Goal: Task Accomplishment & Management: Complete application form

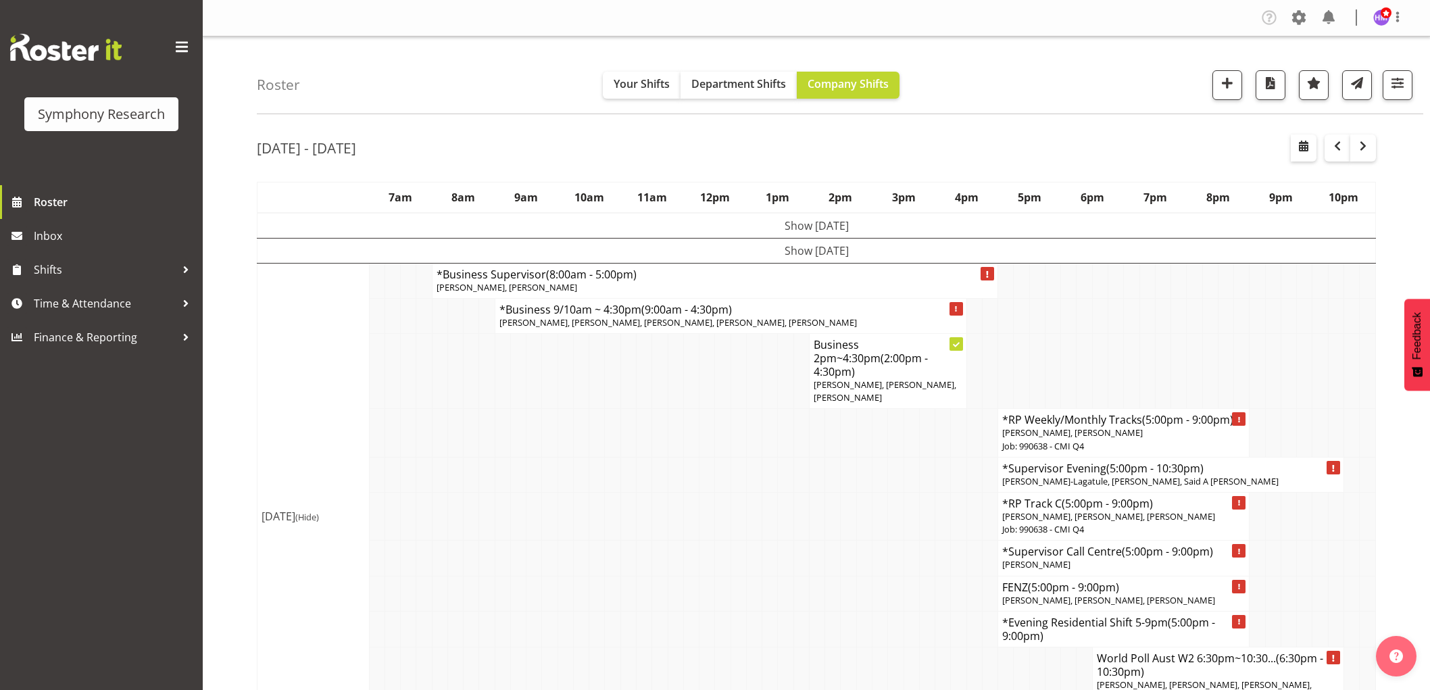
scroll to position [1150, 0]
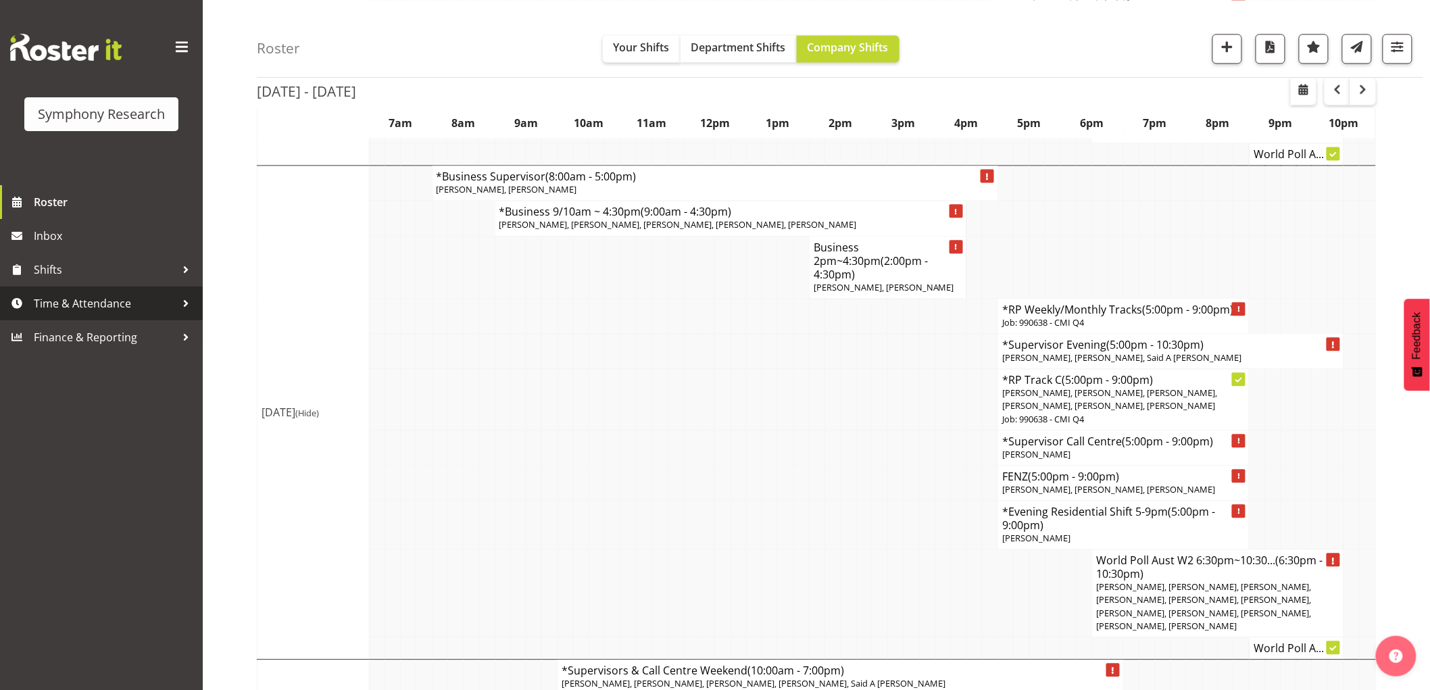
click at [103, 313] on span "Time & Attendance" at bounding box center [105, 303] width 142 height 20
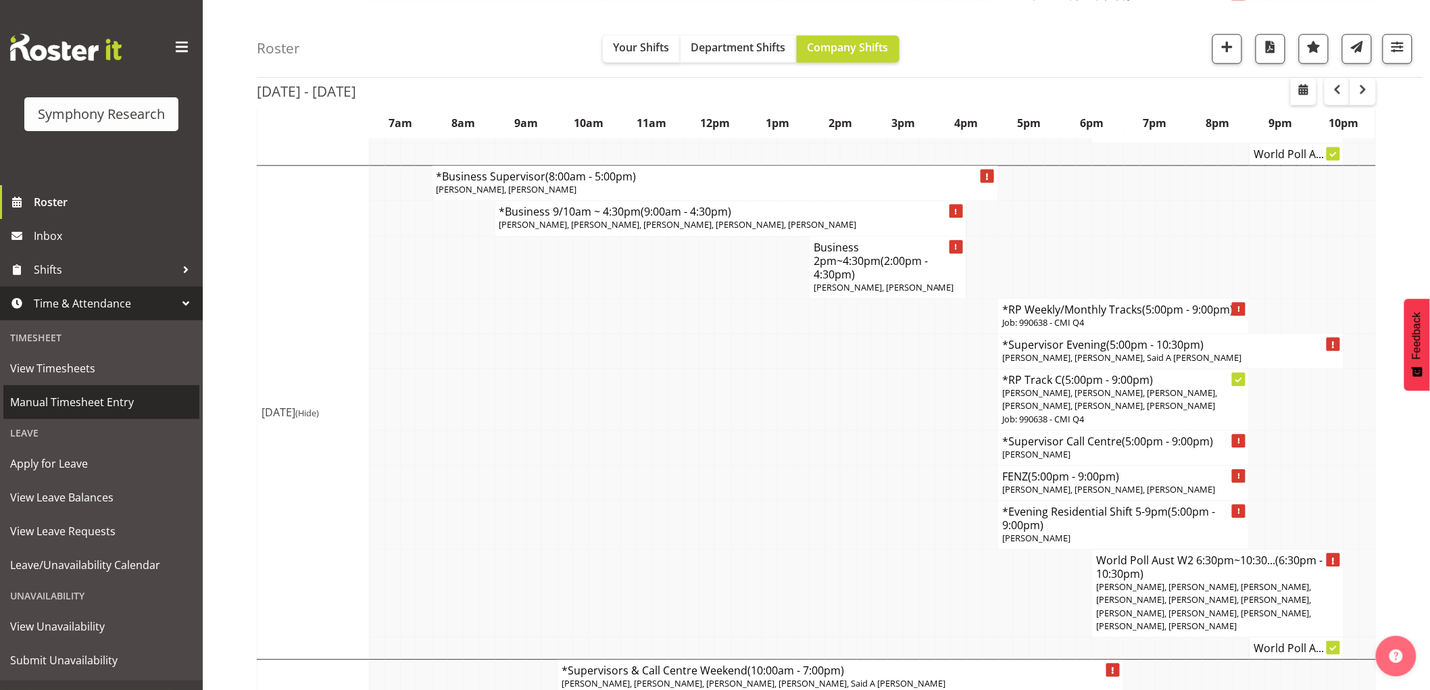
click at [111, 417] on link "Manual Timesheet Entry" at bounding box center [101, 402] width 196 height 34
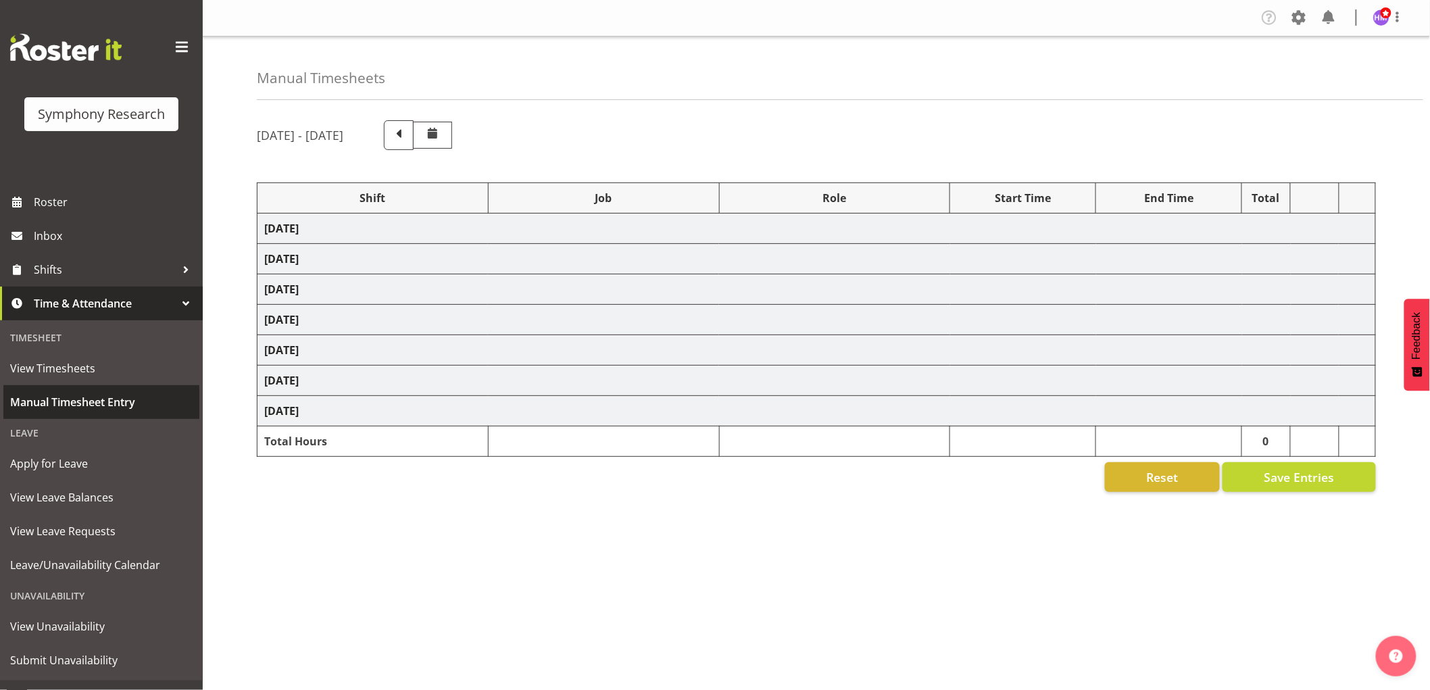
select select "1607"
select select "10499"
select select "1607"
select select "2379"
select select "1607"
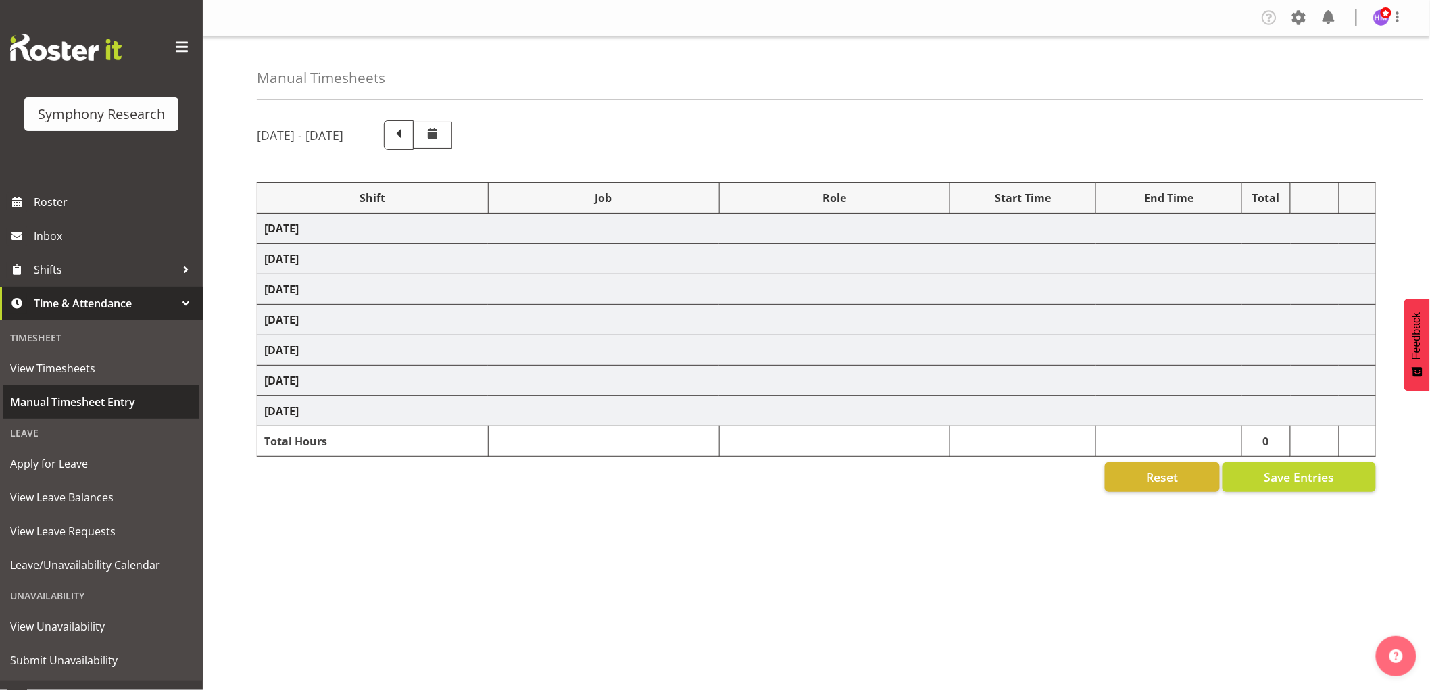
select select "2379"
select select "1607"
select select "743"
select select "1607"
select select "9636"
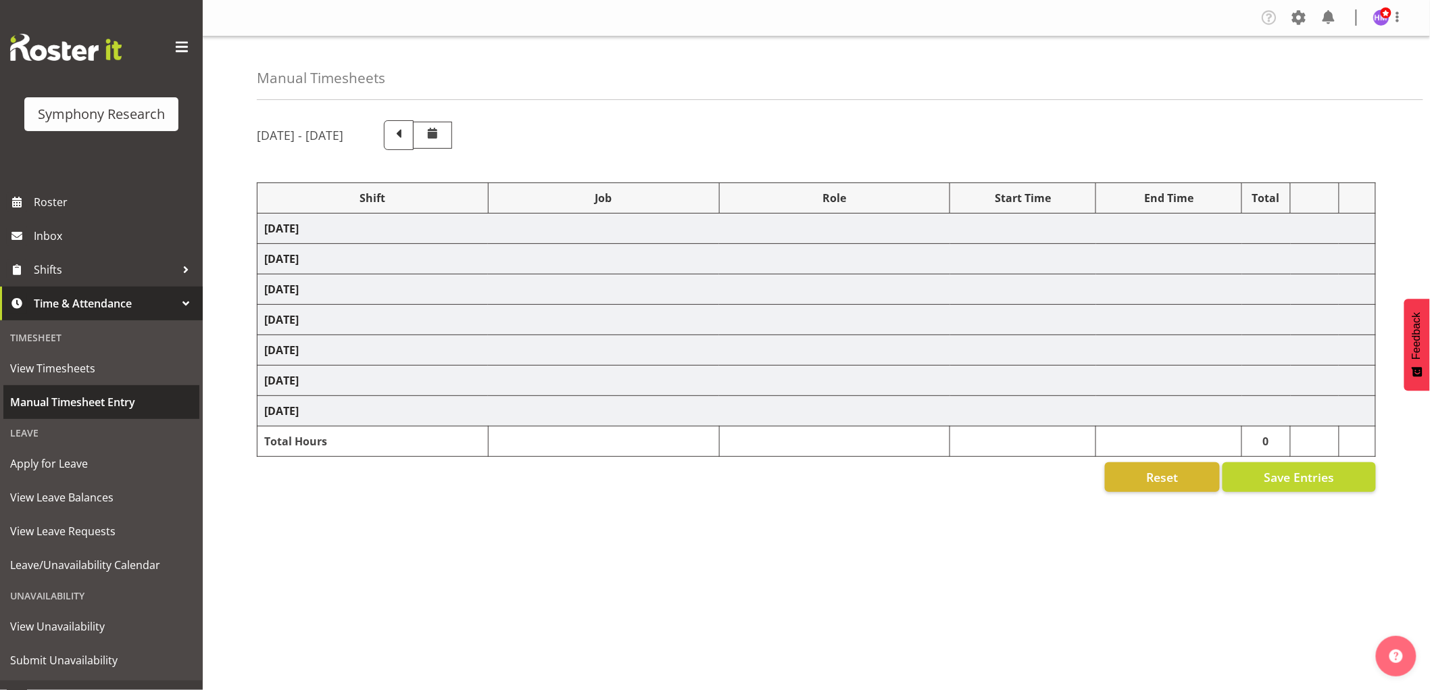
select select "1607"
select select "2379"
select select "1607"
select select "743"
select select "1607"
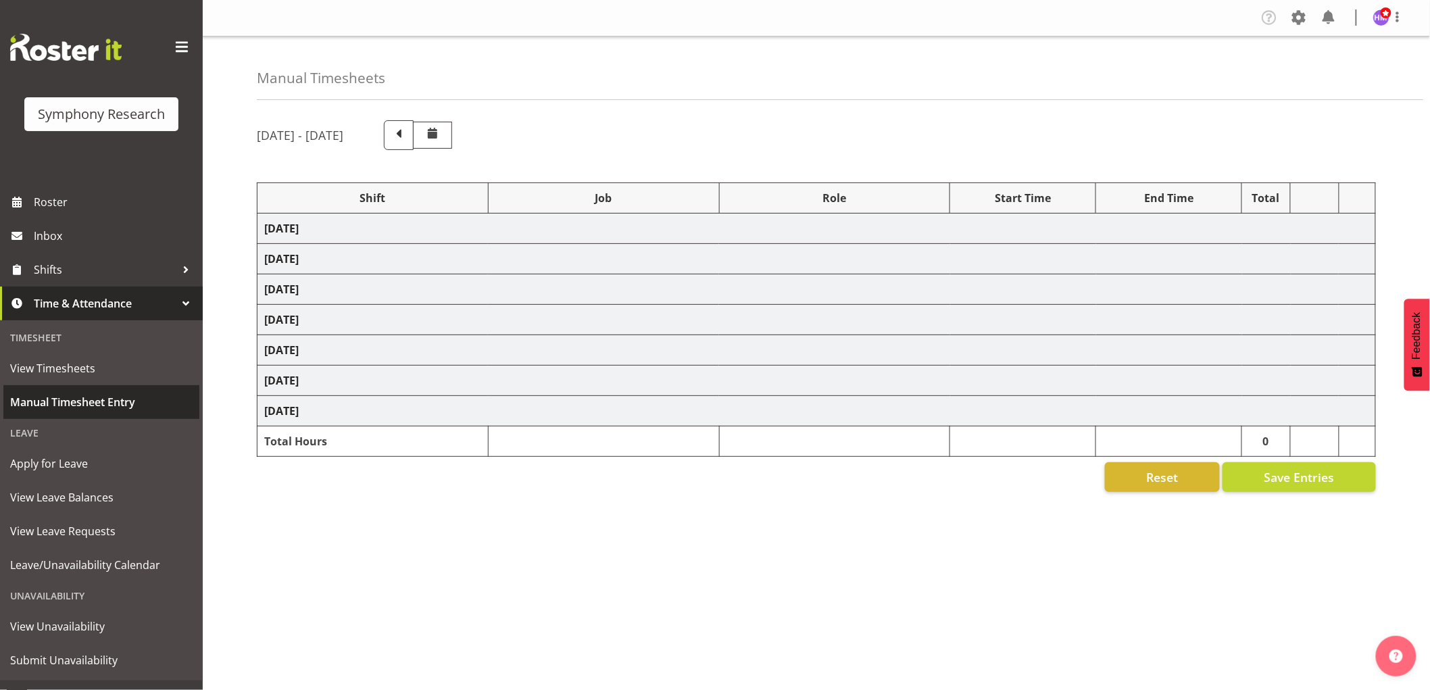
select select "9426"
select select "1607"
select select "10239"
select select "1607"
select select "10420"
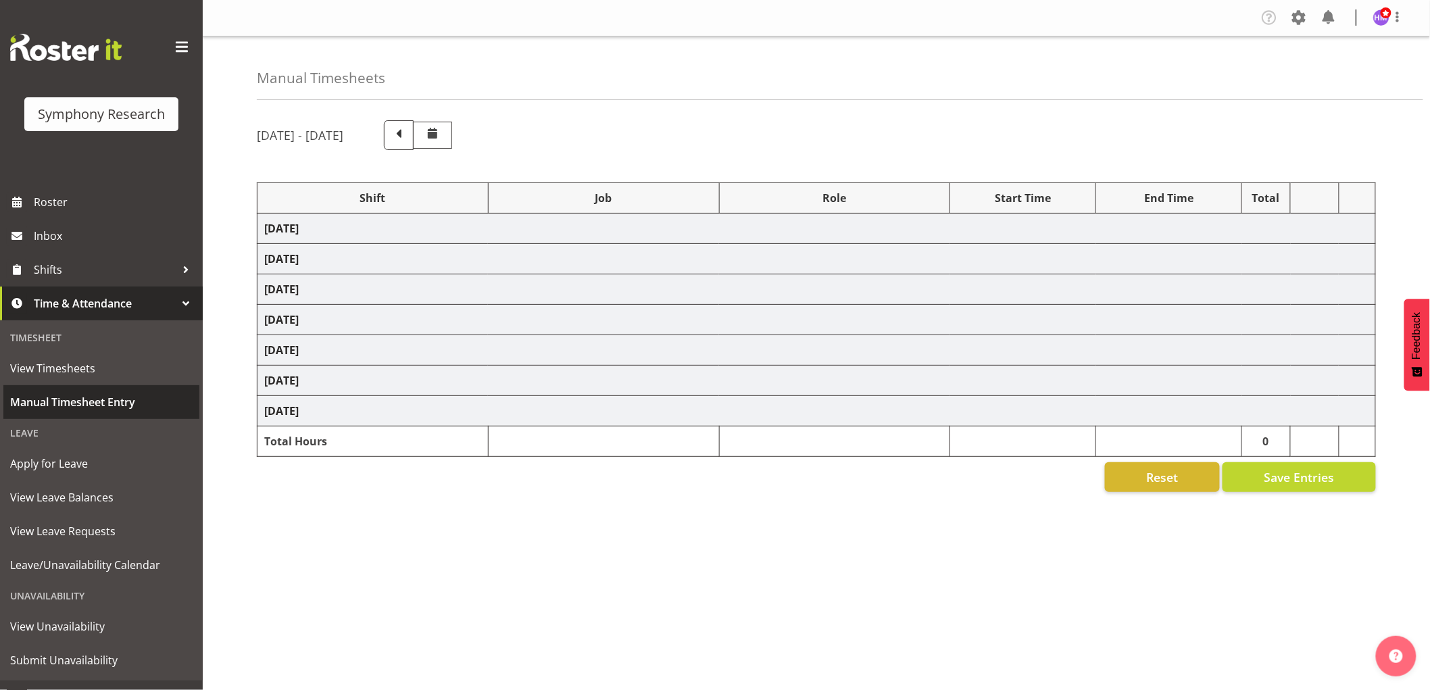
select select "1607"
select select "9636"
select select "1607"
select select "10458"
select select "1607"
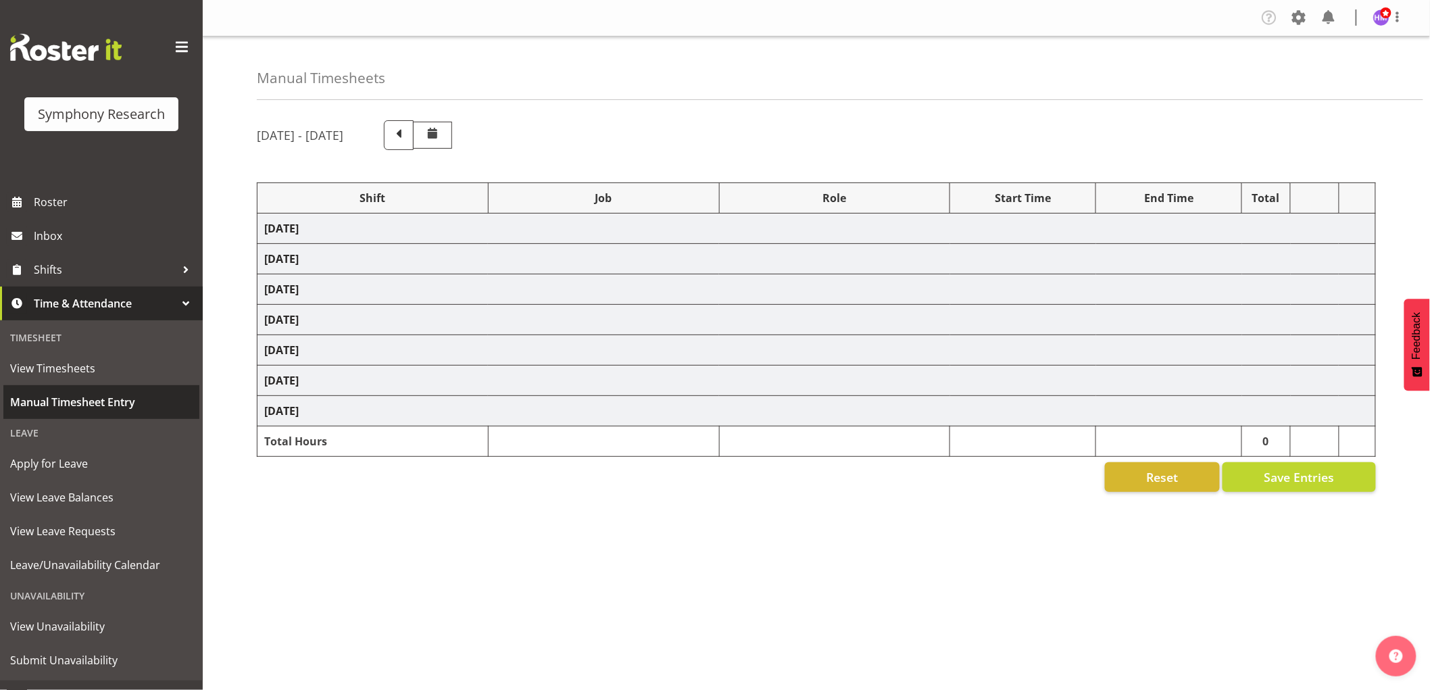
select select "10242"
select select "1607"
select select "2379"
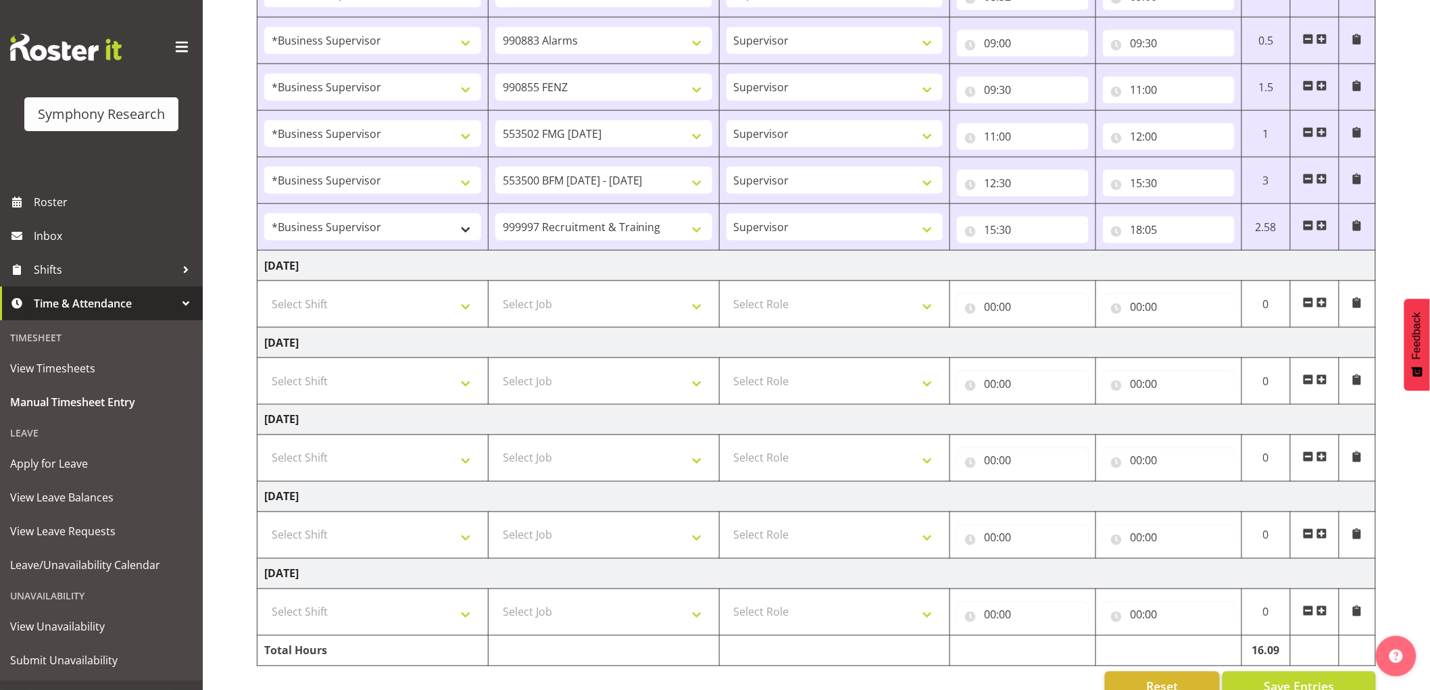
scroll to position [711, 0]
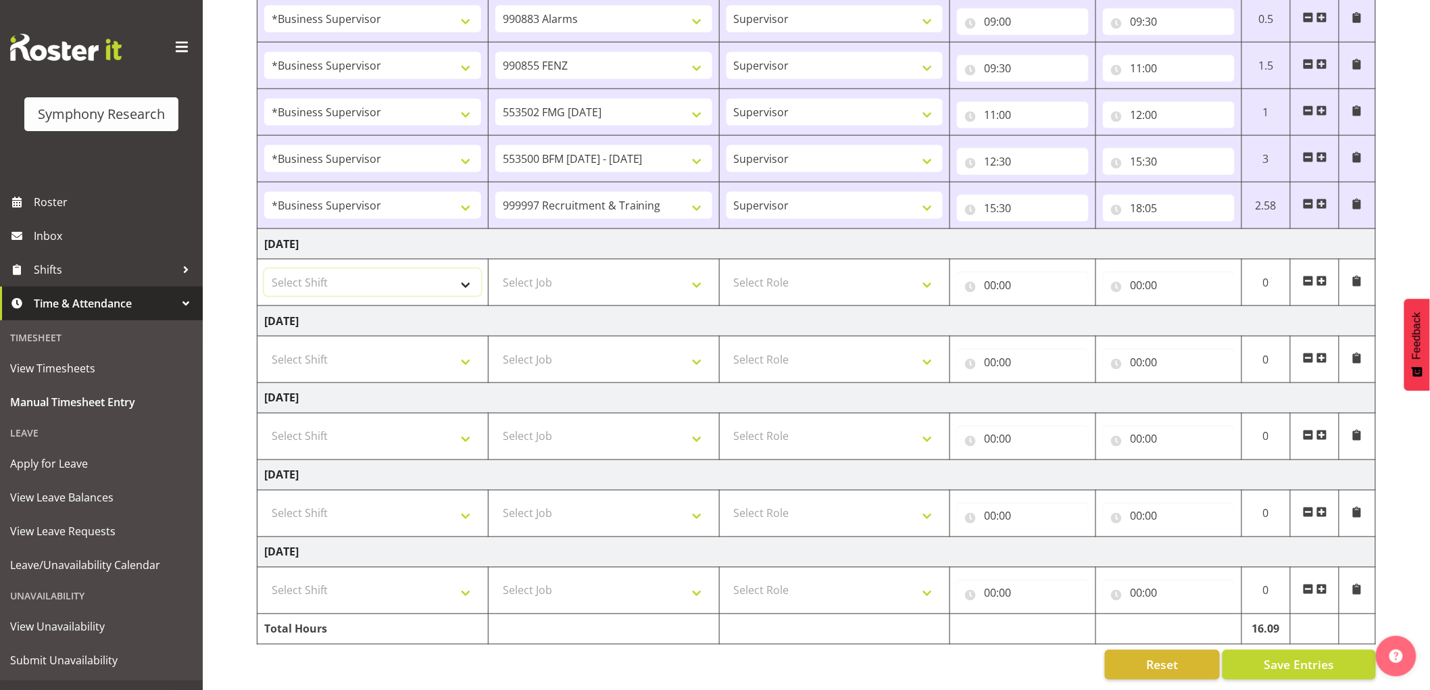
click at [385, 269] on select "Select Shift !!Project Briefing (Job to be assigned) !!Weekend Residential (Ros…" at bounding box center [372, 282] width 217 height 27
click at [355, 271] on select "Select Shift !!Project Briefing (Job to be assigned) !!Weekend Residential (Ros…" at bounding box center [372, 282] width 217 height 27
select select "1607"
click at [264, 269] on select "Select Shift !!Project Briefing (Job to be assigned) !!Weekend Residential (Ros…" at bounding box center [372, 282] width 217 height 27
drag, startPoint x: 558, startPoint y: 270, endPoint x: 558, endPoint y: 279, distance: 8.8
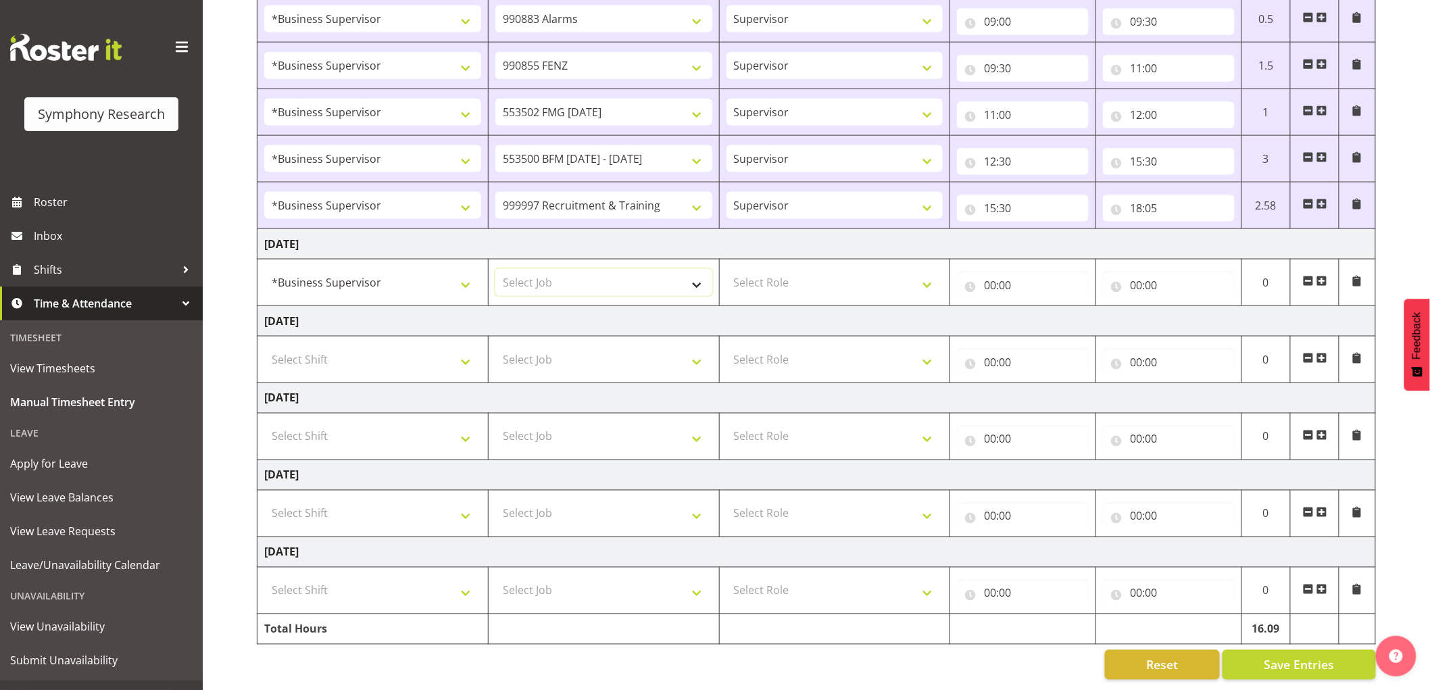
click at [558, 270] on select "Select Job 550060 IF Admin 553492 World Poll Aus Wave 2 Main 2025 553500 BFM [D…" at bounding box center [603, 282] width 217 height 27
select select "2379"
click at [495, 269] on select "Select Job 550060 IF Admin 553492 World Poll Aus Wave 2 Main 2025 553500 BFM [D…" at bounding box center [603, 282] width 217 height 27
click at [823, 259] on td "Select Role Supervisor Interviewing Briefing" at bounding box center [834, 282] width 231 height 47
drag, startPoint x: 809, startPoint y: 273, endPoint x: 809, endPoint y: 281, distance: 8.1
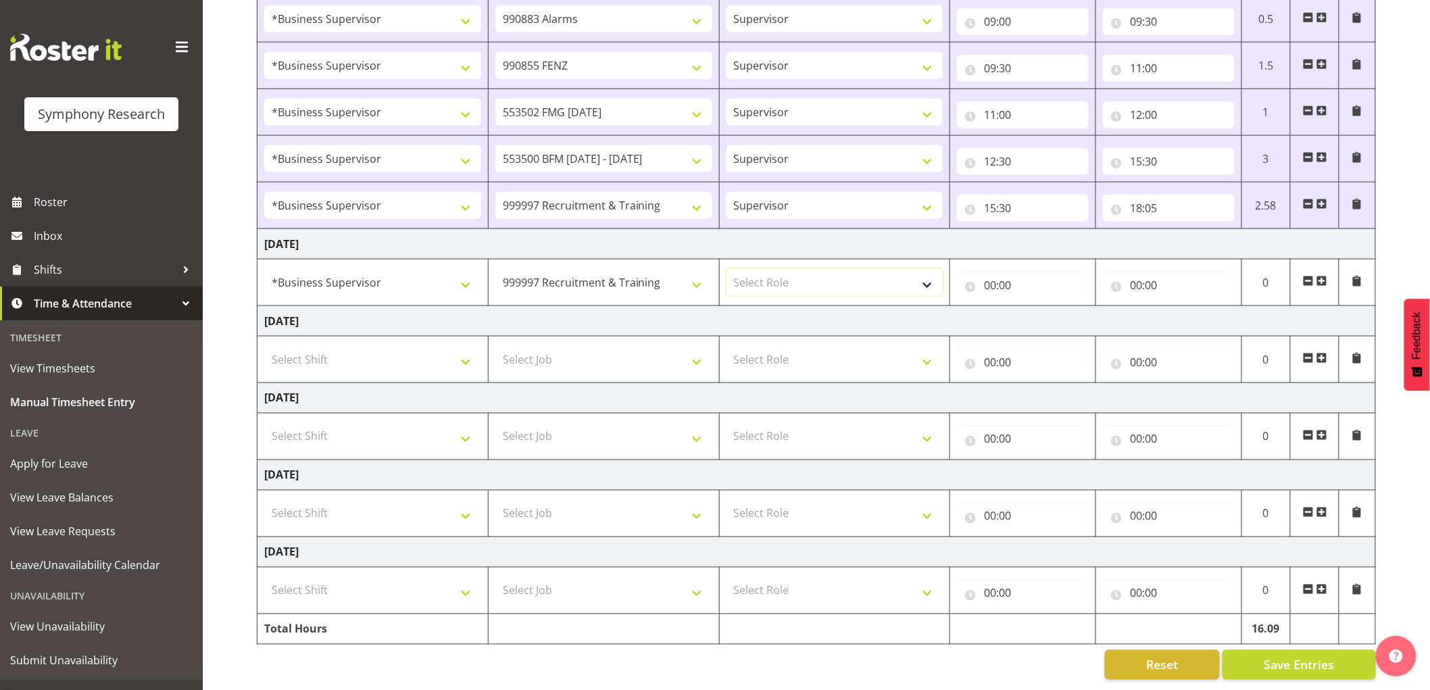
click at [809, 273] on select "Select Role Supervisor Interviewing Briefing" at bounding box center [834, 282] width 217 height 27
drag, startPoint x: 805, startPoint y: 282, endPoint x: 832, endPoint y: 282, distance: 27.0
click at [809, 282] on select "Select Role Supervisor Interviewing Briefing" at bounding box center [834, 282] width 217 height 27
click at [993, 275] on input "00:00" at bounding box center [1023, 285] width 132 height 27
click at [1053, 315] on select "00 01 02 03 04 05 06 07 08 09 10 11 12 13 14 15 16 17 18 19 20 21 22 23" at bounding box center [1049, 320] width 30 height 27
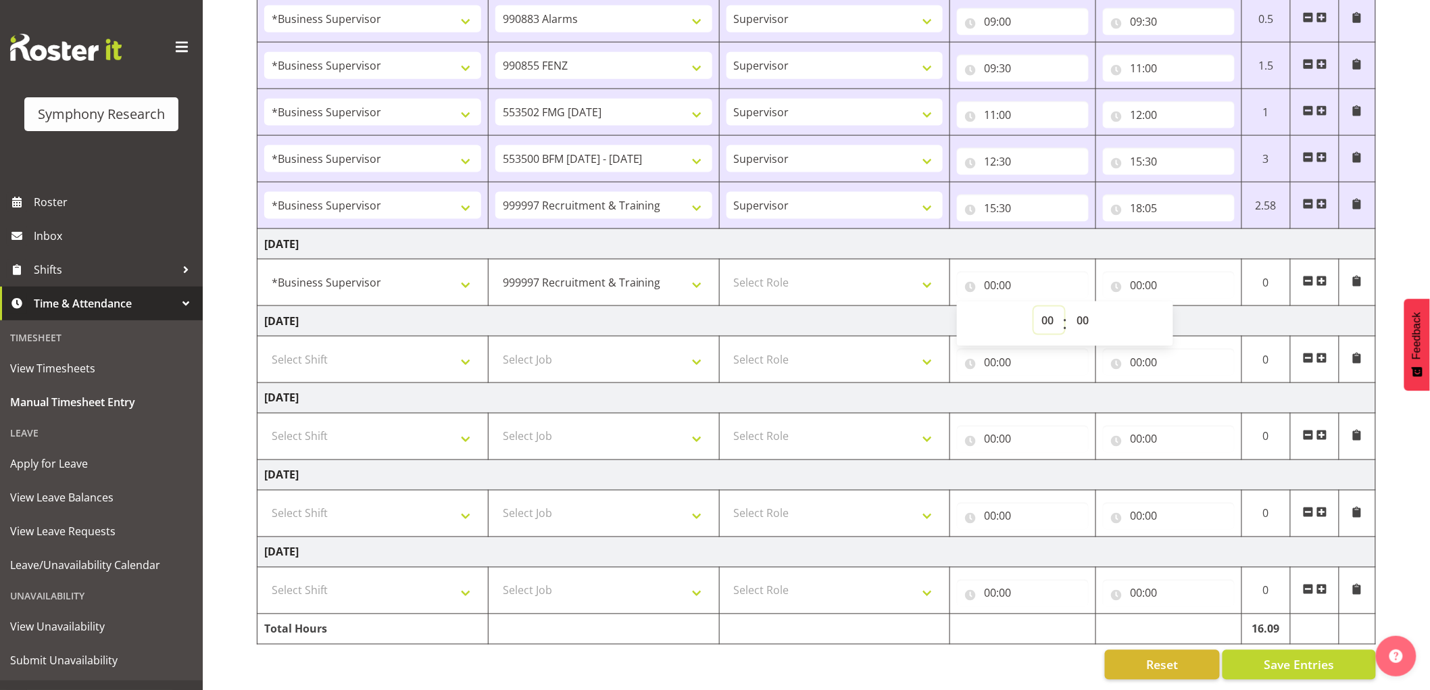
select select "9"
click at [1034, 307] on select "00 01 02 03 04 05 06 07 08 09 10 11 12 13 14 15 16 17 18 19 20 21 22 23" at bounding box center [1049, 320] width 30 height 27
type input "09:00"
click at [1072, 319] on select "00 01 02 03 04 05 06 07 08 09 10 11 12 13 14 15 16 17 18 19 20 21 22 23 24 25 2…" at bounding box center [1084, 320] width 30 height 27
select select "45"
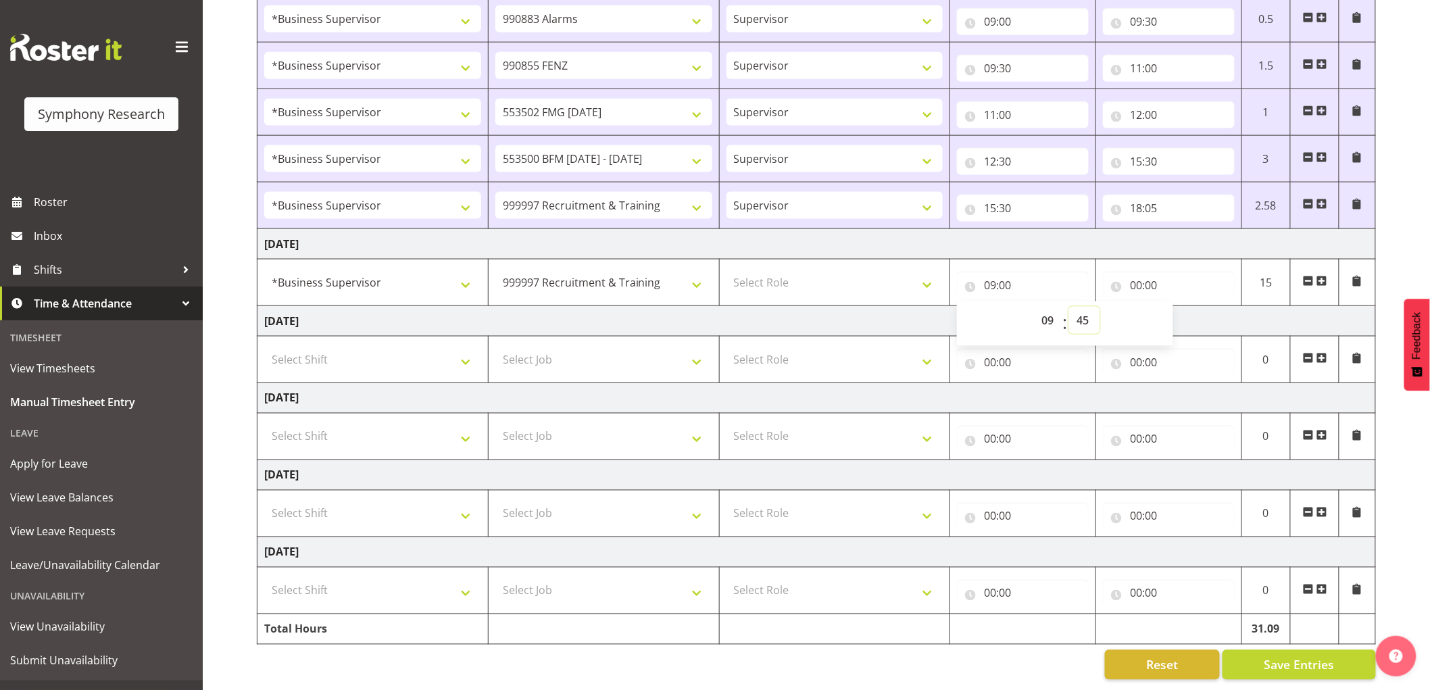
click at [1069, 307] on select "00 01 02 03 04 05 06 07 08 09 10 11 12 13 14 15 16 17 18 19 20 21 22 23 24 25 2…" at bounding box center [1084, 320] width 30 height 27
type input "09:45"
click at [1146, 272] on input "00:00" at bounding box center [1169, 285] width 132 height 27
click at [1201, 307] on select "00 01 02 03 04 05 06 07 08 09 10 11 12 13 14 15 16 17 18 19 20 21 22 23" at bounding box center [1195, 320] width 30 height 27
select select "13"
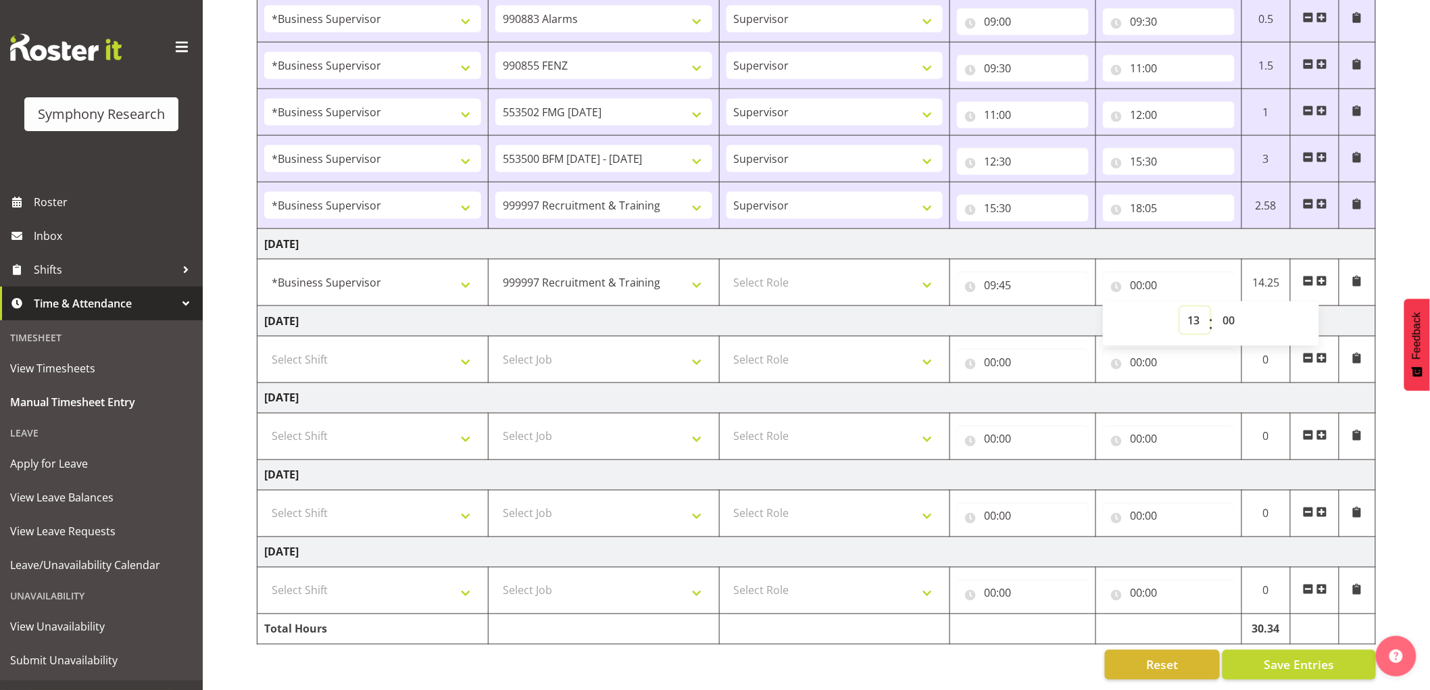
click at [1180, 307] on select "00 01 02 03 04 05 06 07 08 09 10 11 12 13 14 15 16 17 18 19 20 21 22 23" at bounding box center [1195, 320] width 30 height 27
type input "13:00"
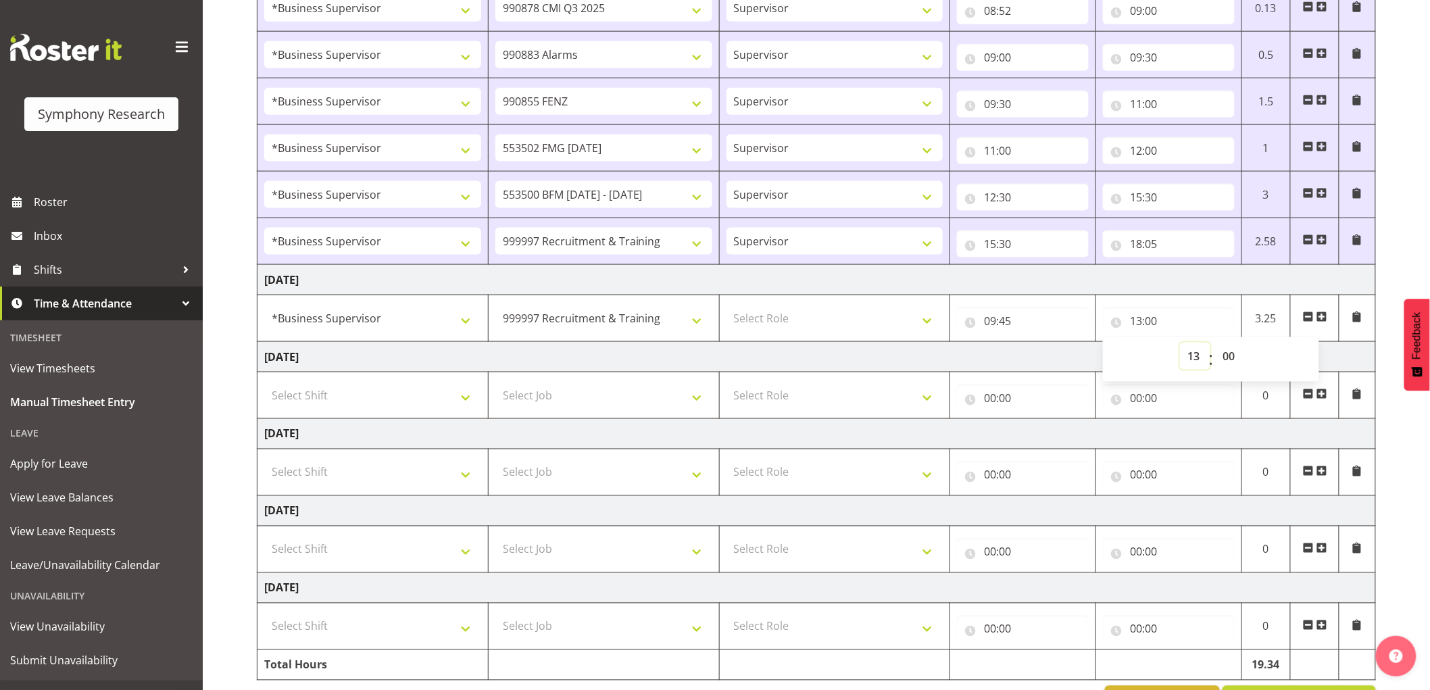
scroll to position [636, 0]
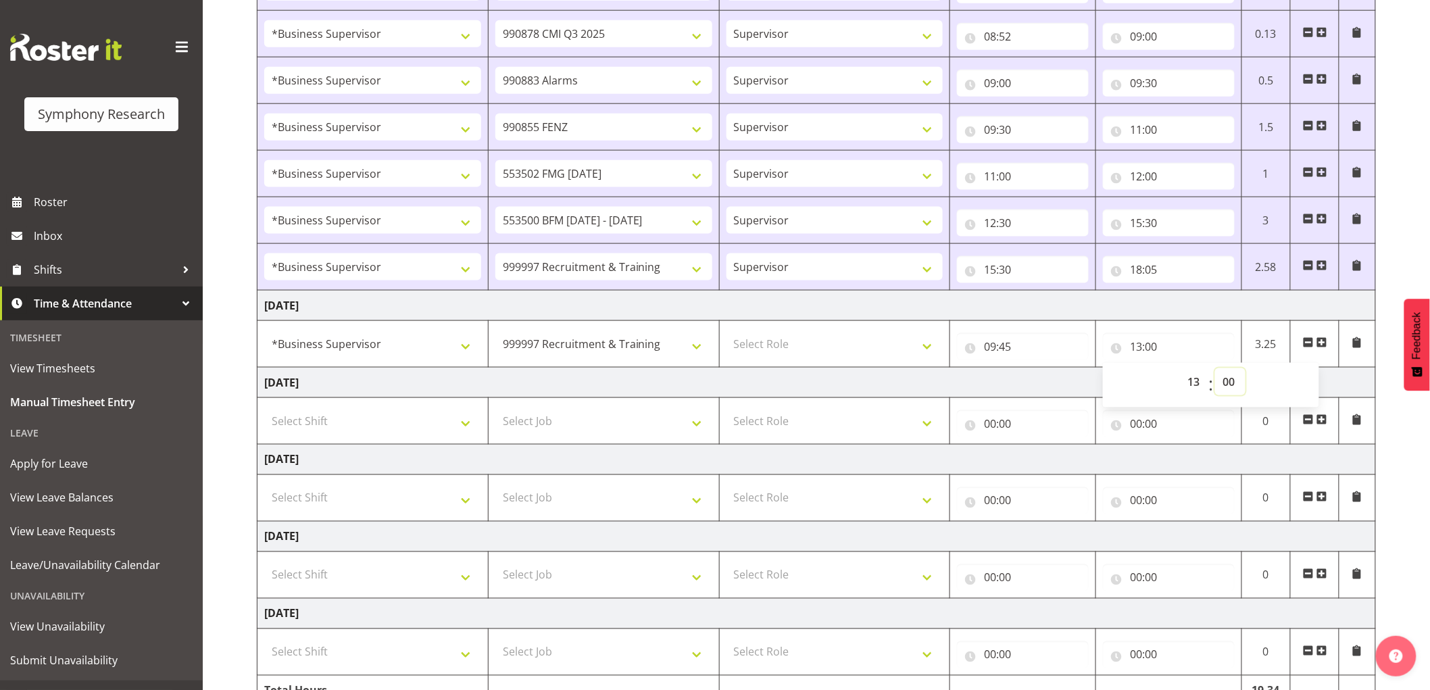
drag, startPoint x: 1228, startPoint y: 378, endPoint x: 1238, endPoint y: 381, distance: 10.5
click at [1232, 379] on select "00 01 02 03 04 05 06 07 08 09 10 11 12 13 14 15 16 17 18 19 20 21 22 23 24 25 2…" at bounding box center [1230, 381] width 30 height 27
select select "35"
click at [1215, 370] on select "00 01 02 03 04 05 06 07 08 09 10 11 12 13 14 15 16 17 18 19 20 21 22 23 24 25 2…" at bounding box center [1230, 381] width 30 height 27
type input "13:35"
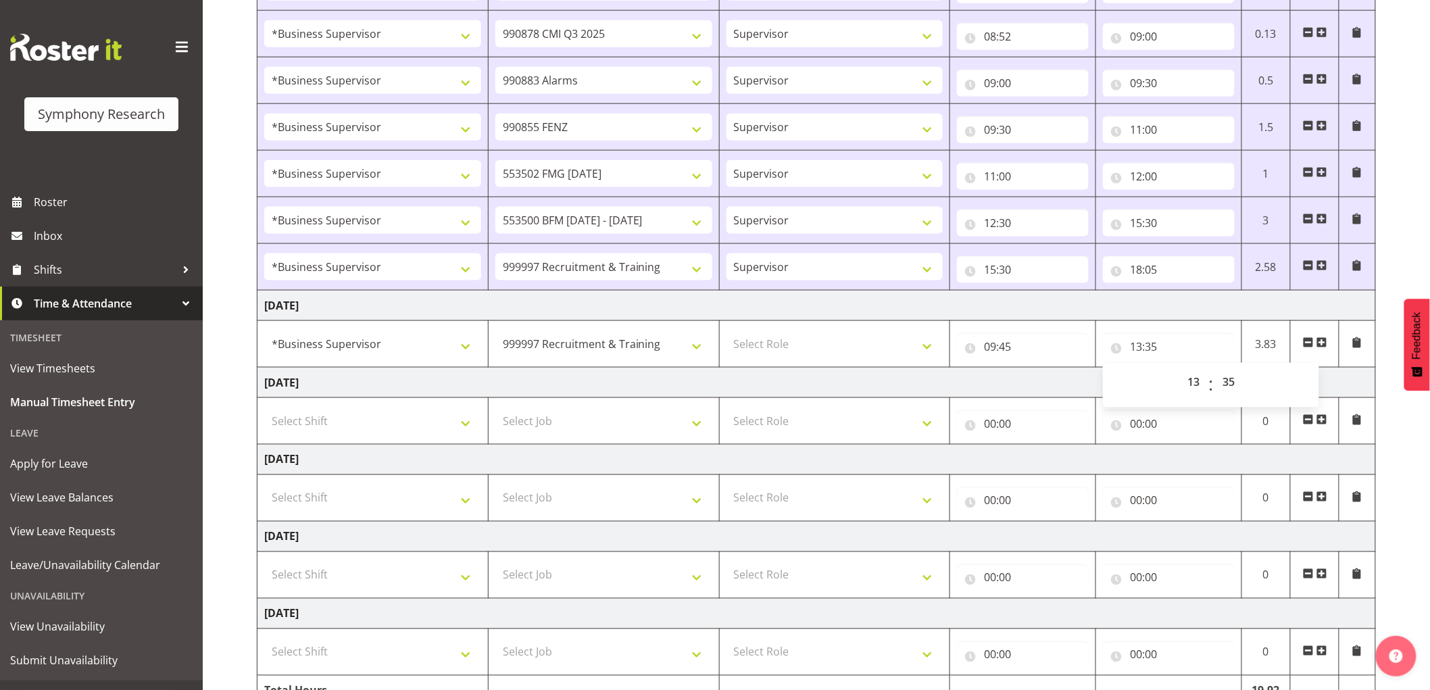
click at [1322, 347] on span at bounding box center [1321, 342] width 11 height 11
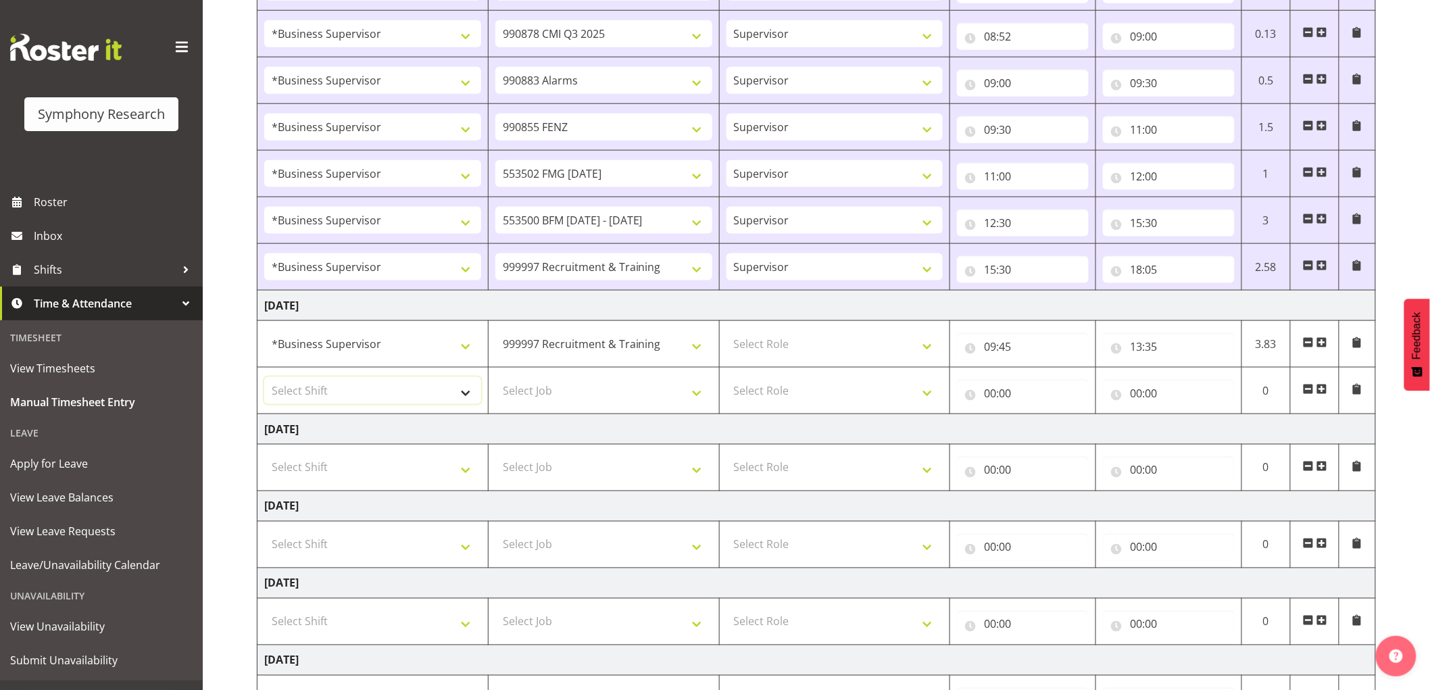
click at [334, 396] on select "Select Shift !!Project Briefing (Job to be assigned) !!Weekend Residential (Ros…" at bounding box center [372, 390] width 217 height 27
select select "1607"
click at [264, 378] on select "Select Shift !!Project Briefing (Job to be assigned) !!Weekend Residential (Ros…" at bounding box center [372, 390] width 217 height 27
click at [597, 392] on select "Select Job 550060 IF Admin 553492 World Poll Aus Wave 2 Main 2025 553500 BFM [D…" at bounding box center [603, 390] width 217 height 27
select select "2379"
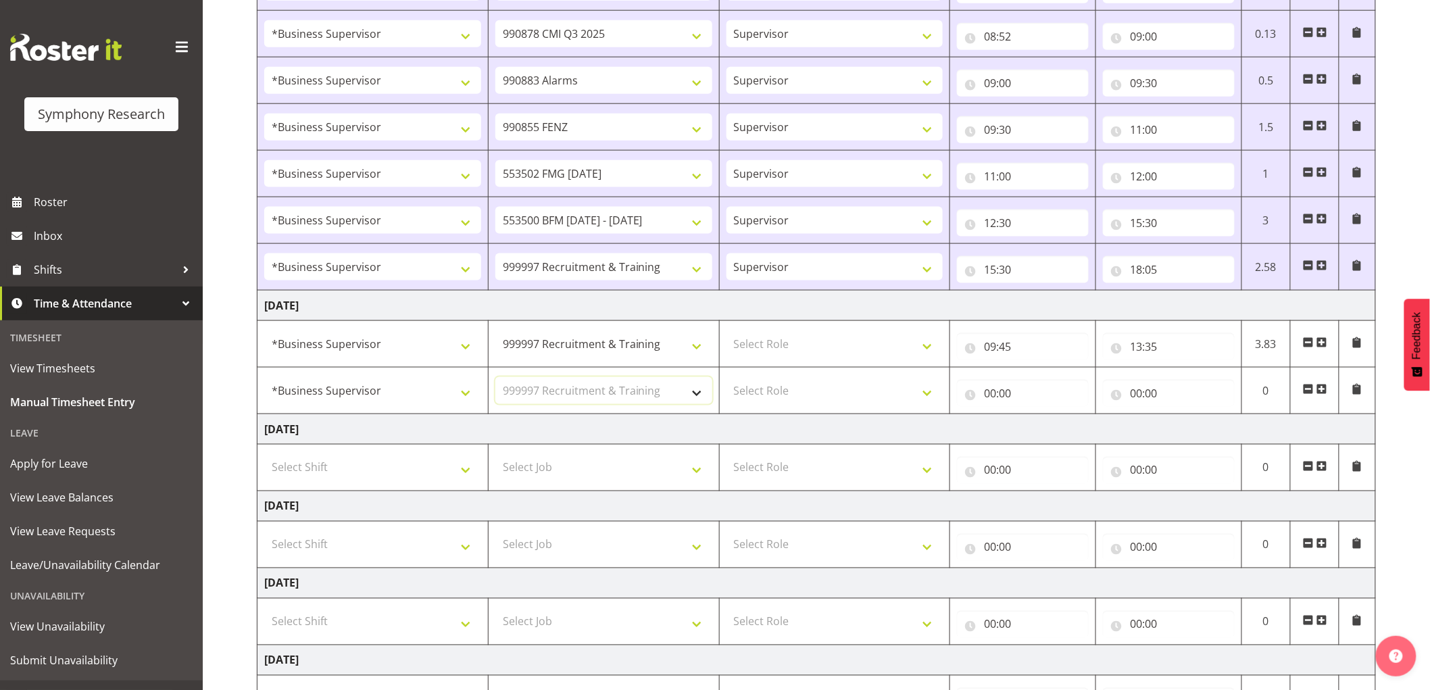
click at [495, 378] on select "Select Job 550060 IF Admin 553492 World Poll Aus Wave 2 Main 2025 553500 BFM [D…" at bounding box center [603, 390] width 217 height 27
drag, startPoint x: 903, startPoint y: 414, endPoint x: 892, endPoint y: 409, distance: 12.1
click at [899, 413] on td "Select Role Supervisor Interviewing Briefing" at bounding box center [834, 391] width 231 height 47
click at [807, 351] on select "Select Role Supervisor Interviewing Briefing" at bounding box center [834, 343] width 217 height 27
select select "45"
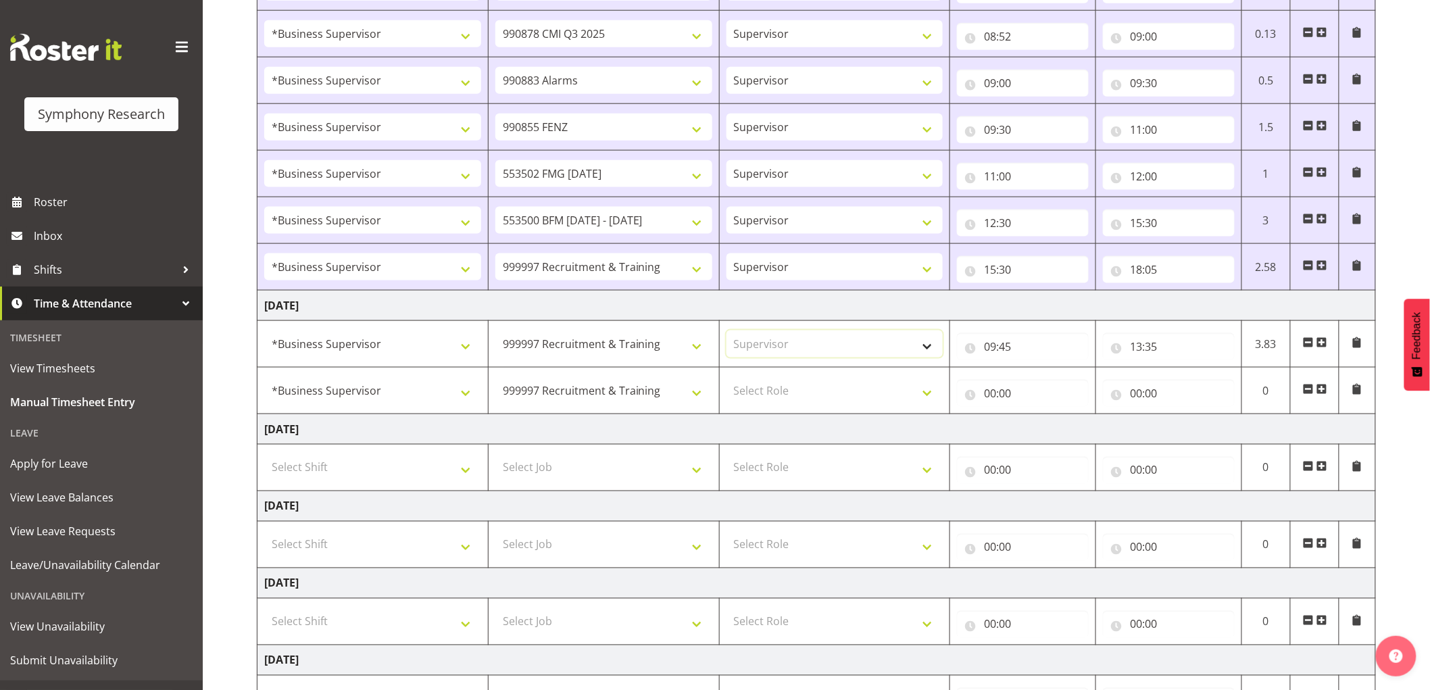
click at [726, 332] on select "Select Role Supervisor Interviewing Briefing" at bounding box center [834, 343] width 217 height 27
click at [813, 403] on select "Select Role Supervisor Interviewing Briefing" at bounding box center [834, 390] width 217 height 27
select select "45"
click at [726, 378] on select "Select Role Supervisor Interviewing Briefing" at bounding box center [834, 390] width 217 height 27
click at [988, 395] on input "00:00" at bounding box center [1023, 393] width 132 height 27
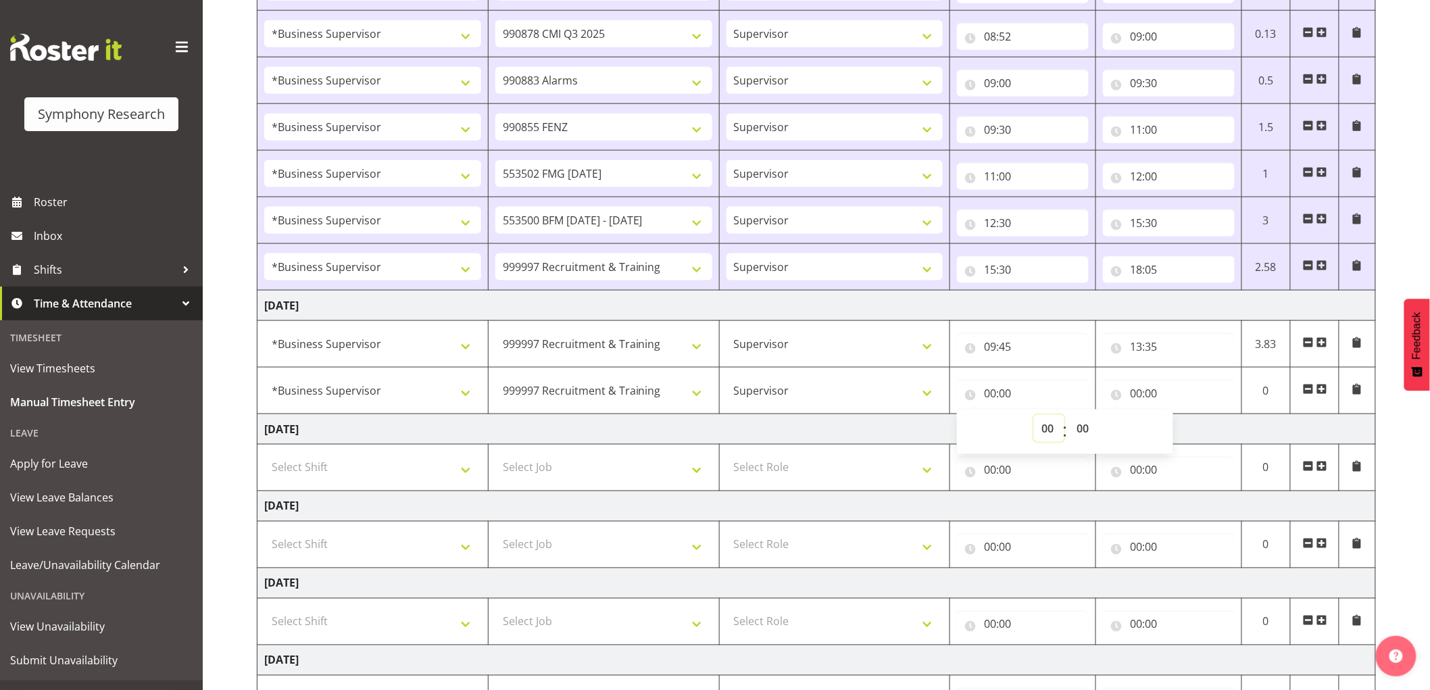
click at [1043, 422] on select "00 01 02 03 04 05 06 07 08 09 10 11 12 13 14 15 16 17 18 19 20 21 22 23" at bounding box center [1049, 428] width 30 height 27
select select "14"
click at [1034, 416] on select "00 01 02 03 04 05 06 07 08 09 10 11 12 13 14 15 16 17 18 19 20 21 22 23" at bounding box center [1049, 428] width 30 height 27
type input "14:00"
click at [1091, 420] on select "00 01 02 03 04 05 06 07 08 09 10 11 12 13 14 15 16 17 18 19 20 21 22 23 24 25 2…" at bounding box center [1084, 428] width 30 height 27
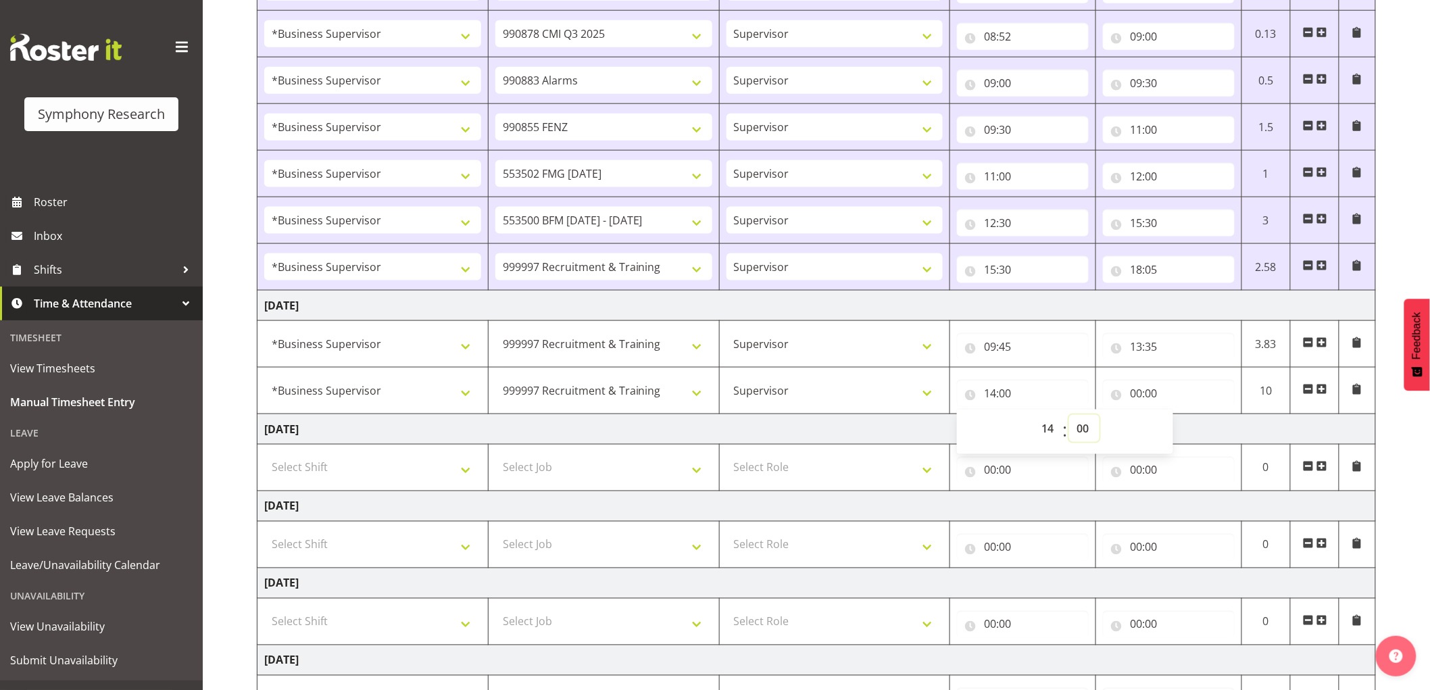
select select "5"
click at [1069, 416] on select "00 01 02 03 04 05 06 07 08 09 10 11 12 13 14 15 16 17 18 19 20 21 22 23 24 25 2…" at bounding box center [1084, 428] width 30 height 27
type input "14:05"
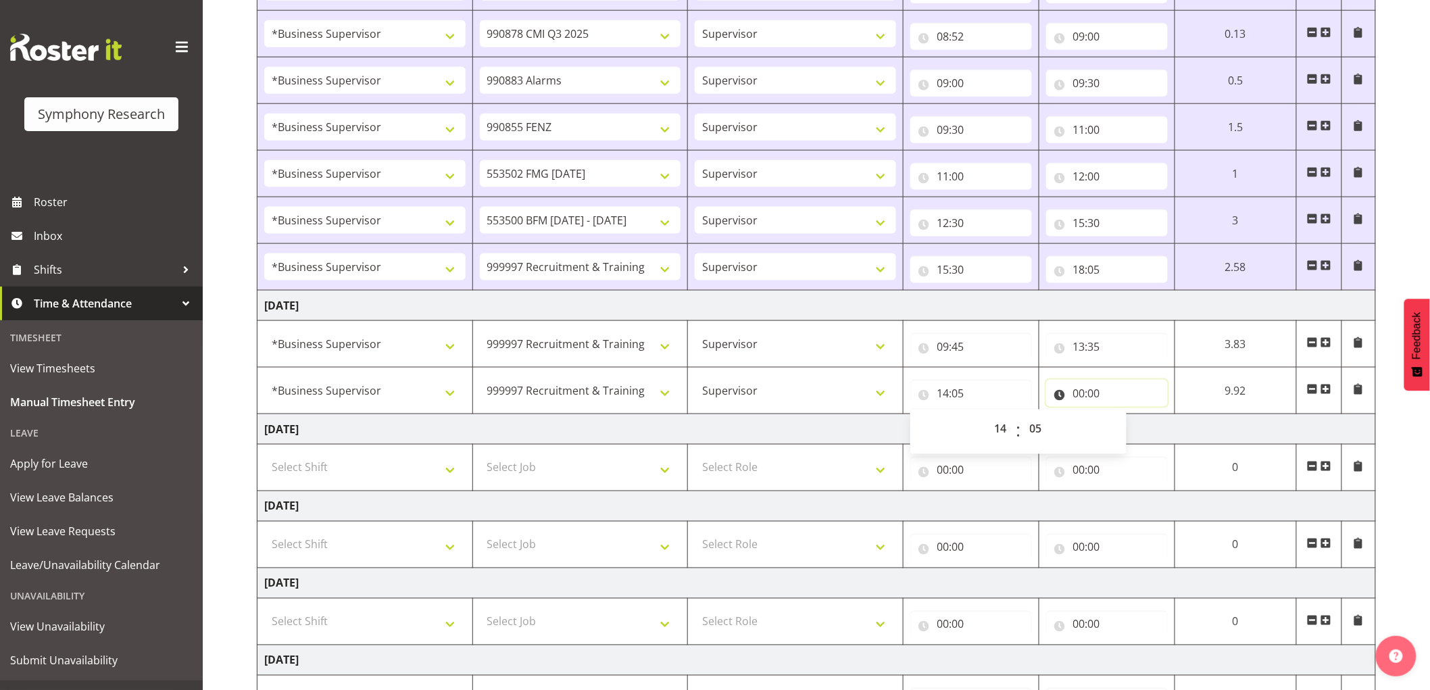
click at [1079, 394] on input "00:00" at bounding box center [1107, 393] width 122 height 27
click at [1131, 431] on select "00 01 02 03 04 05 06 07 08 09 10 11 12 13 14 15 16 17 18 19 20 21 22 23" at bounding box center [1138, 428] width 30 height 27
select select "16"
click at [1123, 416] on select "00 01 02 03 04 05 06 07 08 09 10 11 12 13 14 15 16 17 18 19 20 21 22 23" at bounding box center [1138, 428] width 30 height 27
type input "16:00"
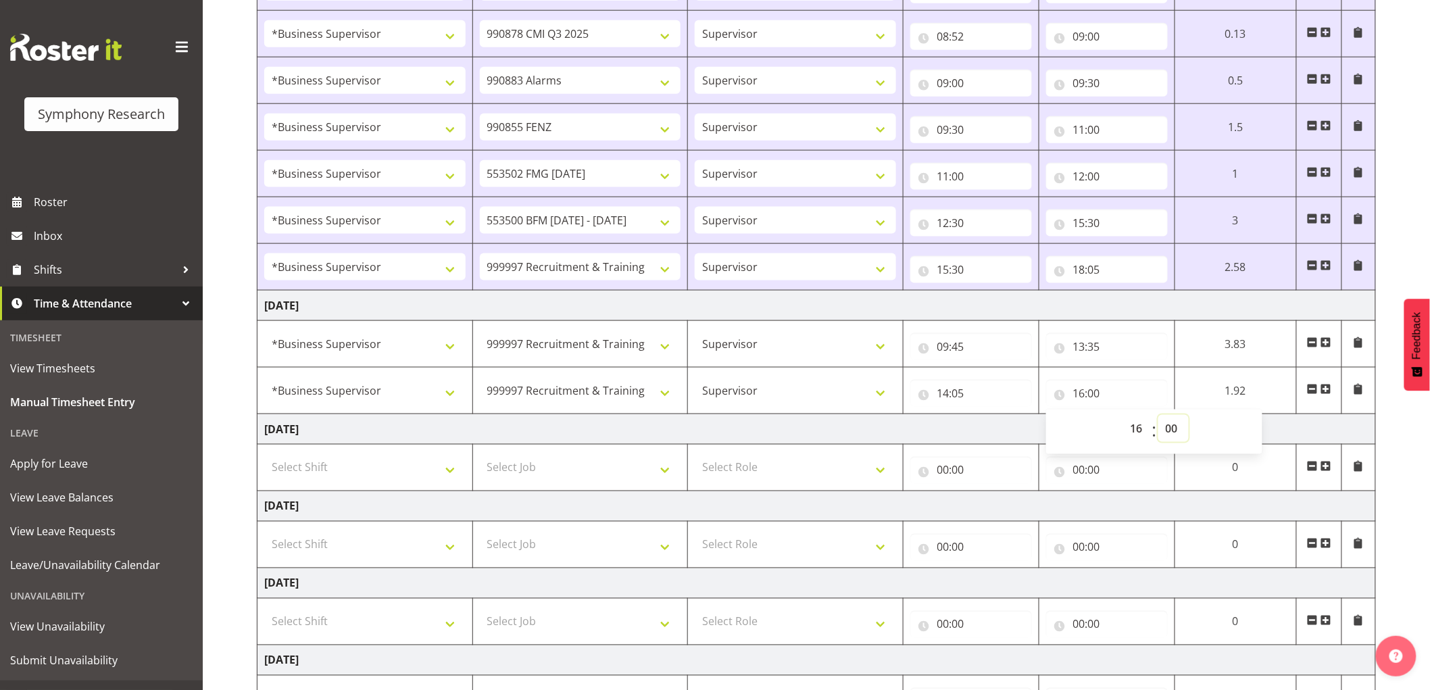
click at [1182, 434] on select "00 01 02 03 04 05 06 07 08 09 10 11 12 13 14 15 16 17 18 19 20 21 22 23 24 25 2…" at bounding box center [1173, 428] width 30 height 27
select select "30"
click at [1158, 416] on select "00 01 02 03 04 05 06 07 08 09 10 11 12 13 14 15 16 17 18 19 20 21 22 23 24 25 2…" at bounding box center [1173, 428] width 30 height 27
type input "16:30"
click at [851, 429] on td "[DATE]" at bounding box center [816, 429] width 1118 height 30
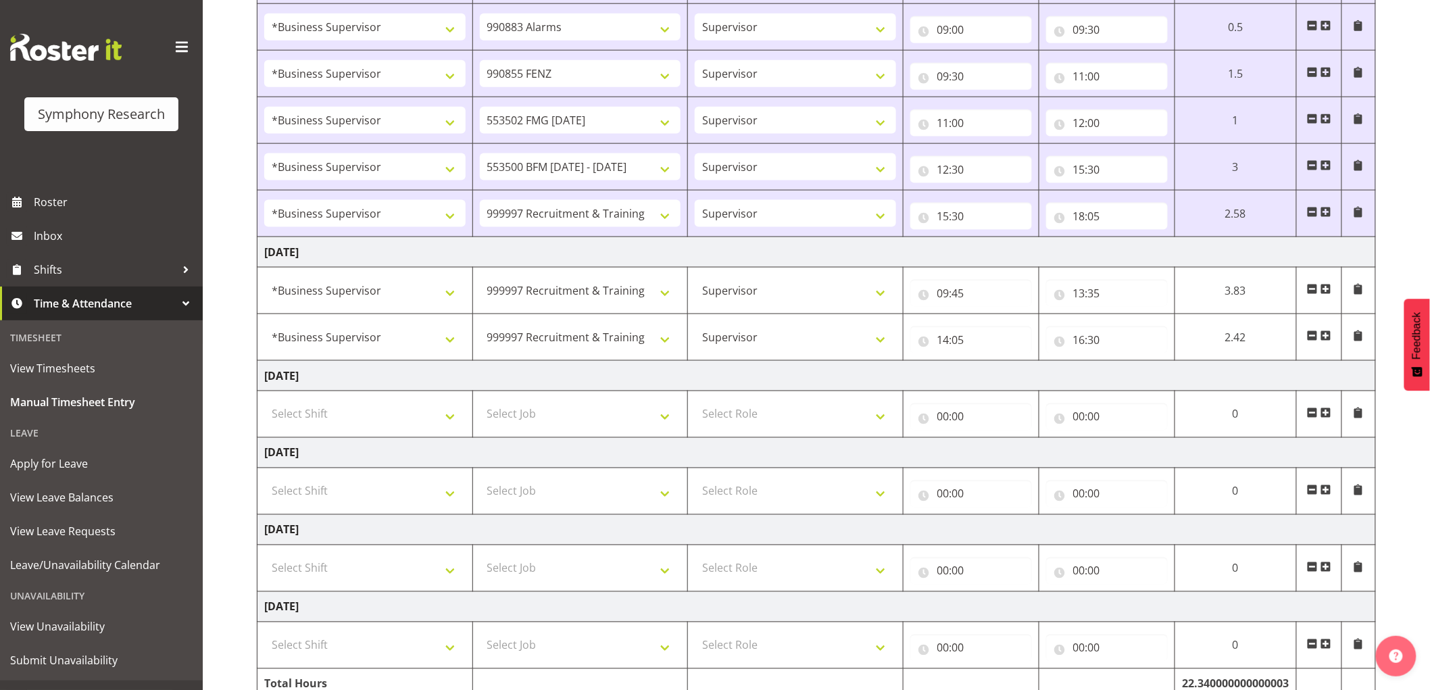
scroll to position [758, 0]
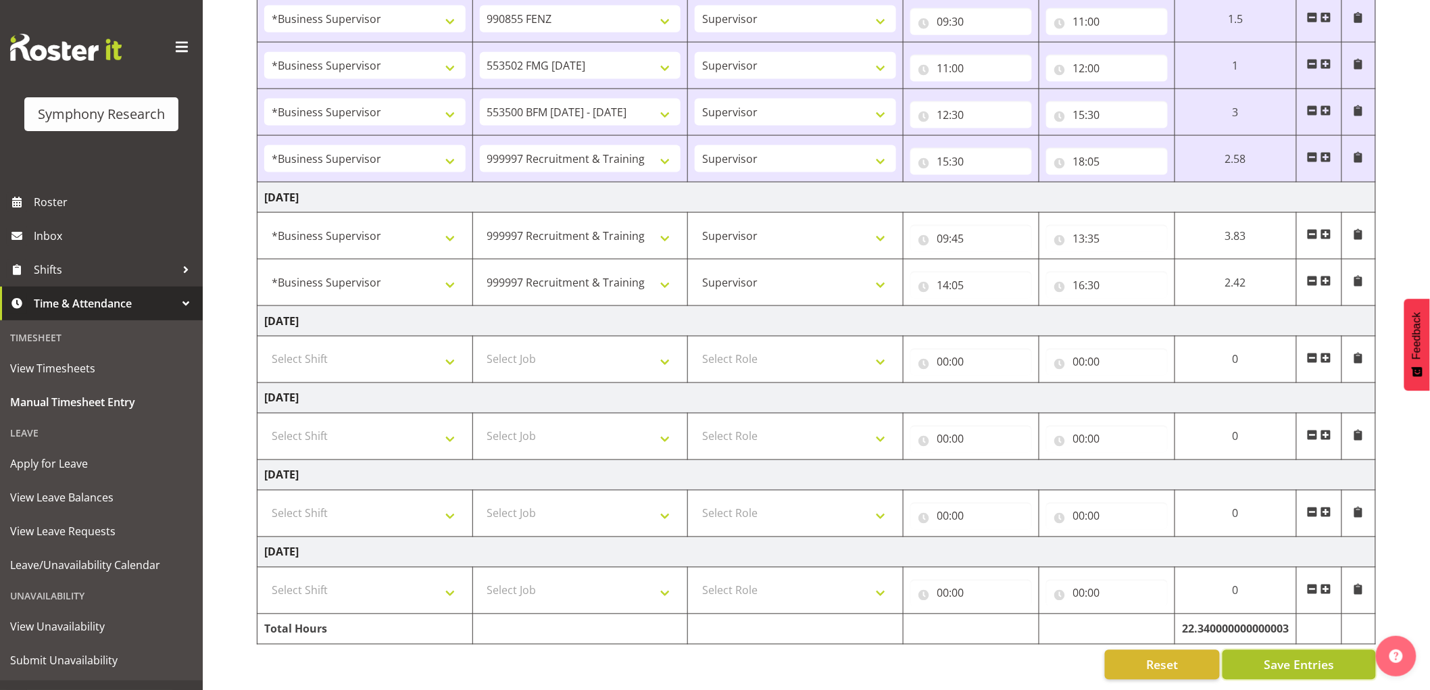
click at [1316, 656] on span "Save Entries" at bounding box center [1298, 665] width 70 height 18
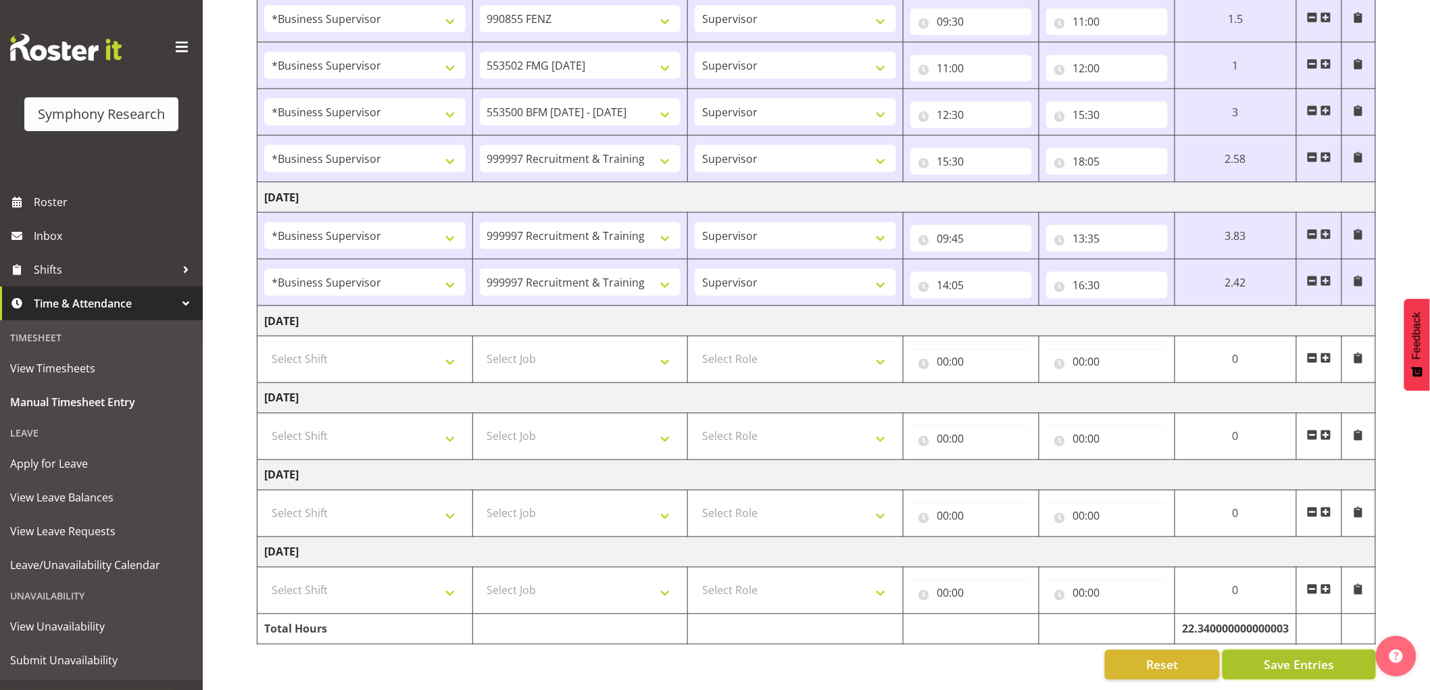
click at [1293, 656] on span "Save Entries" at bounding box center [1298, 665] width 70 height 18
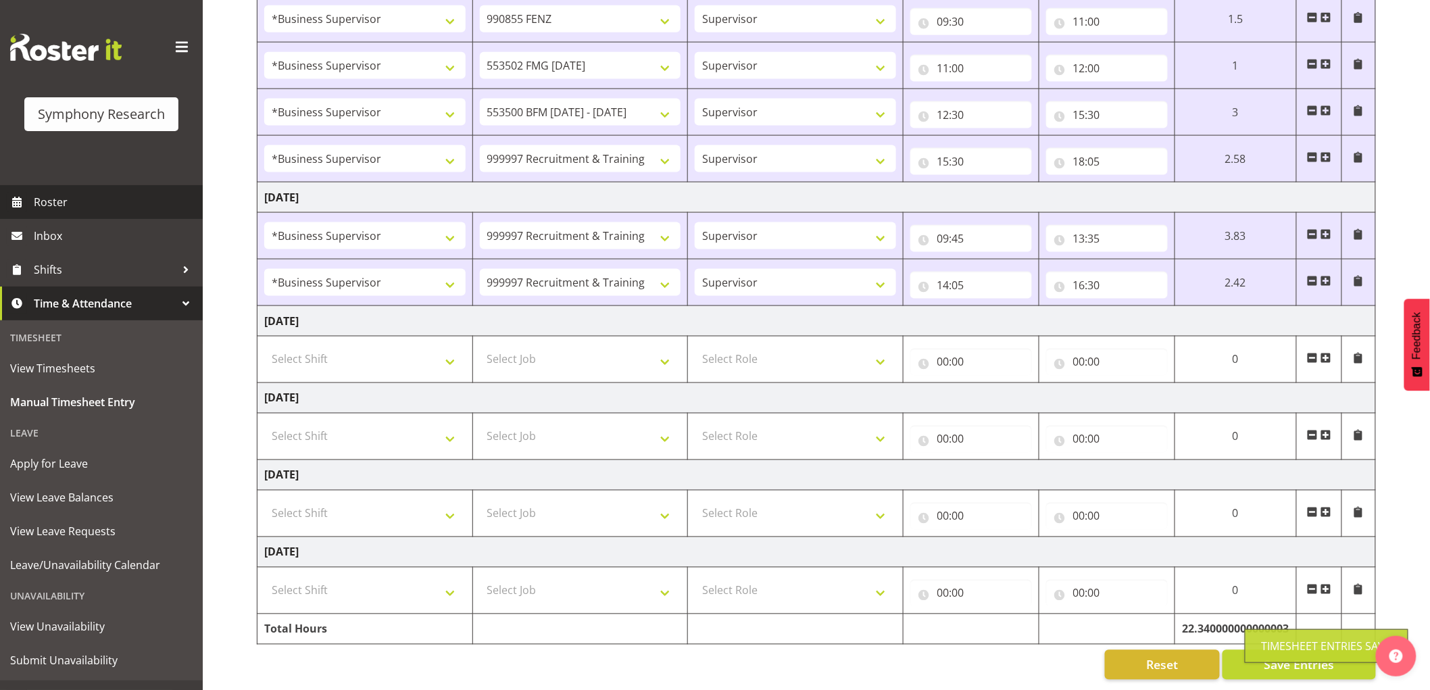
click at [64, 192] on span "Roster" at bounding box center [115, 202] width 162 height 20
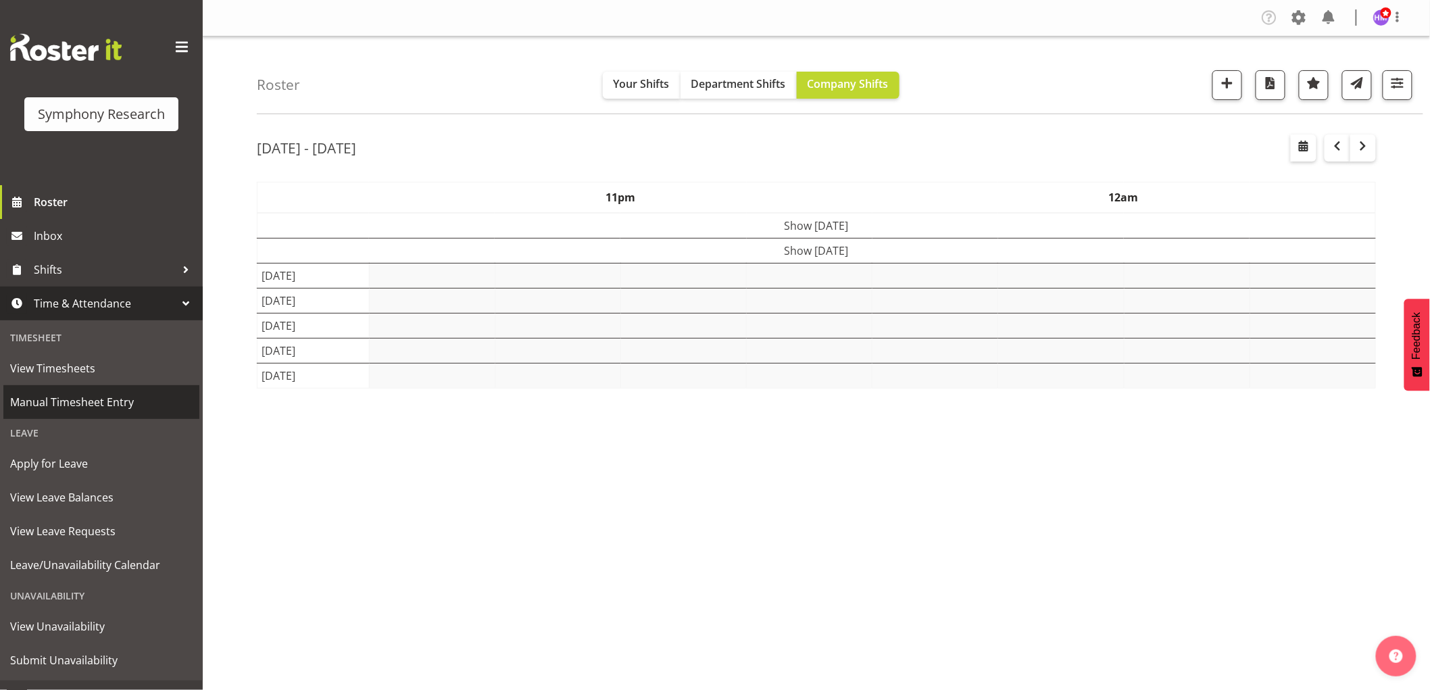
click at [134, 401] on span "Manual Timesheet Entry" at bounding box center [101, 402] width 182 height 20
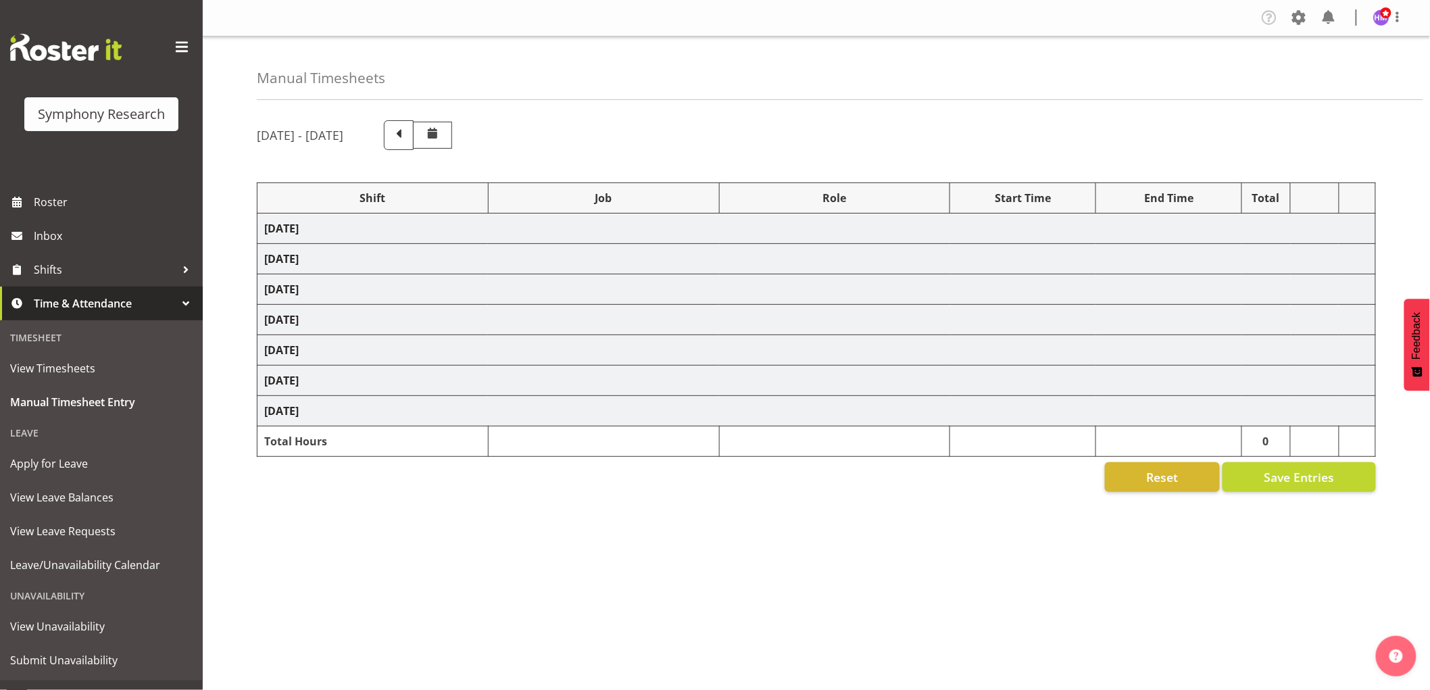
select select "1607"
select select "10499"
select select "1607"
select select "2379"
select select "1607"
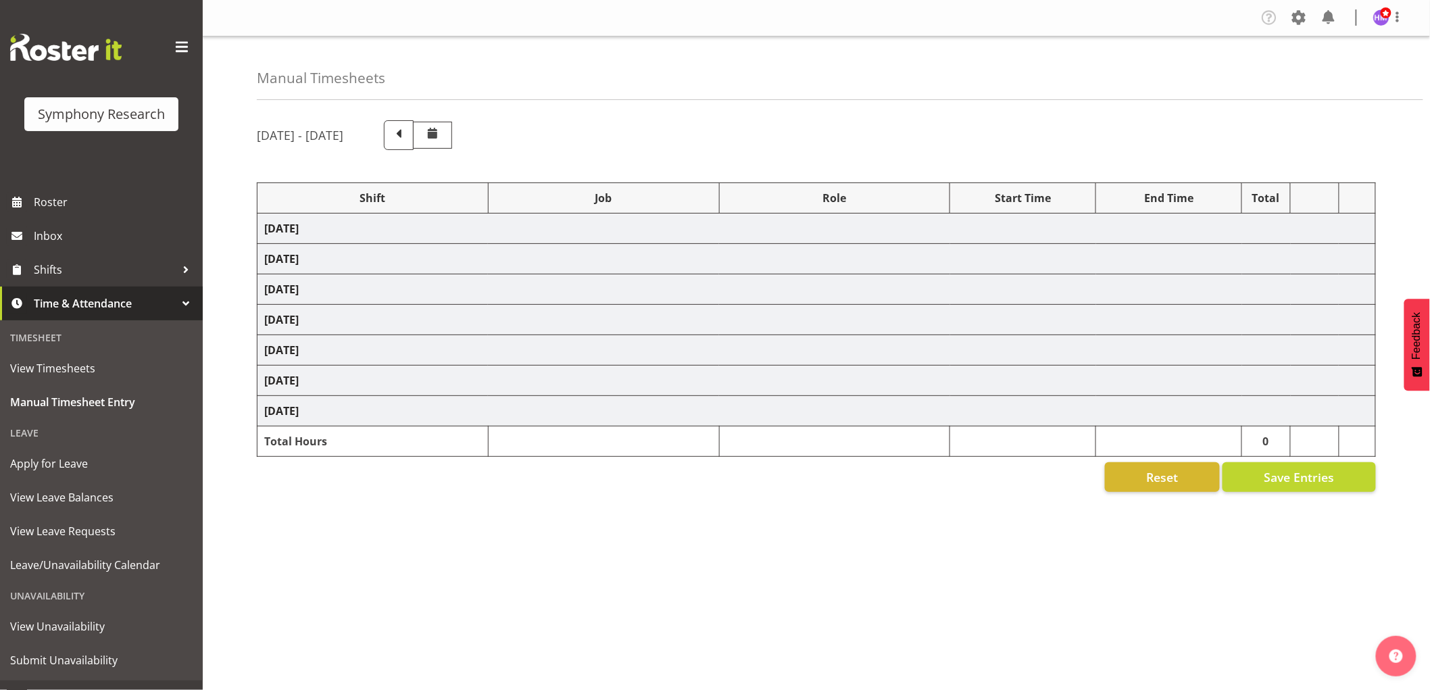
select select "2379"
select select "1607"
select select "743"
select select "1607"
select select "9636"
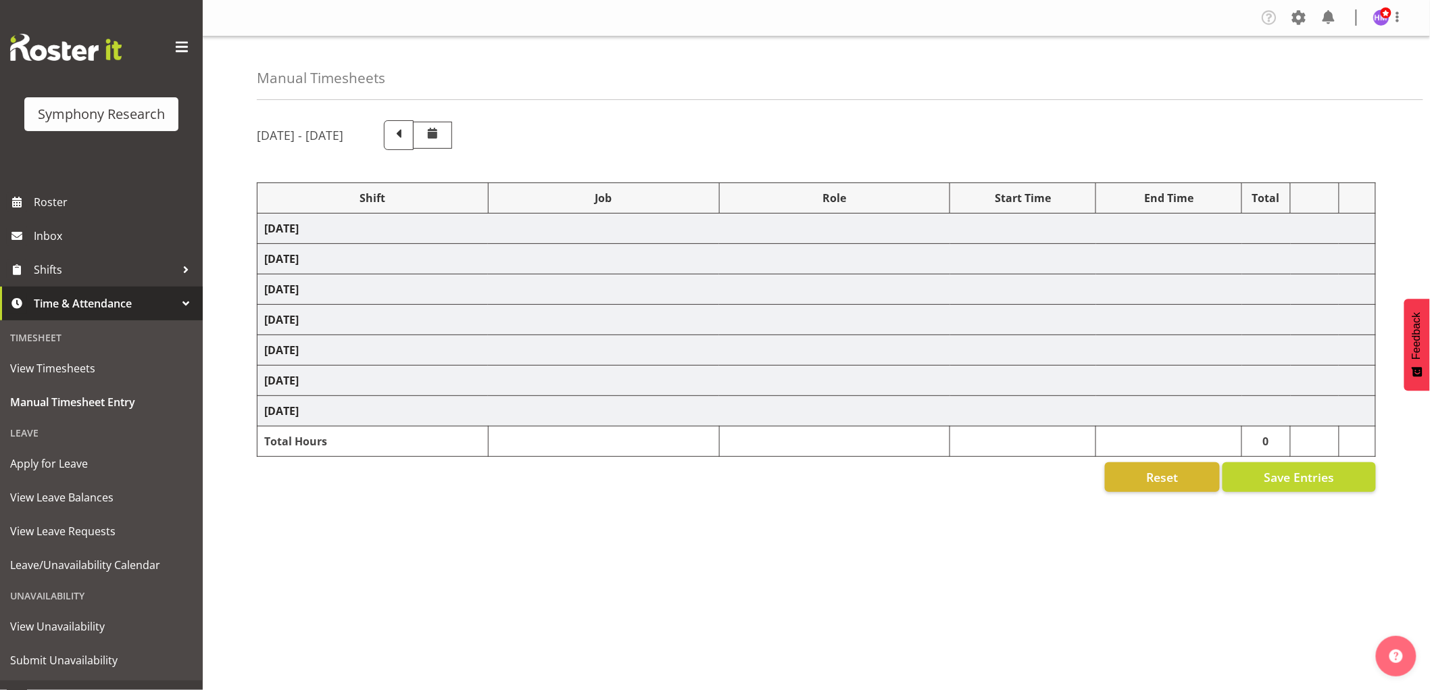
select select "1607"
select select "2379"
select select "1607"
select select "743"
select select "1607"
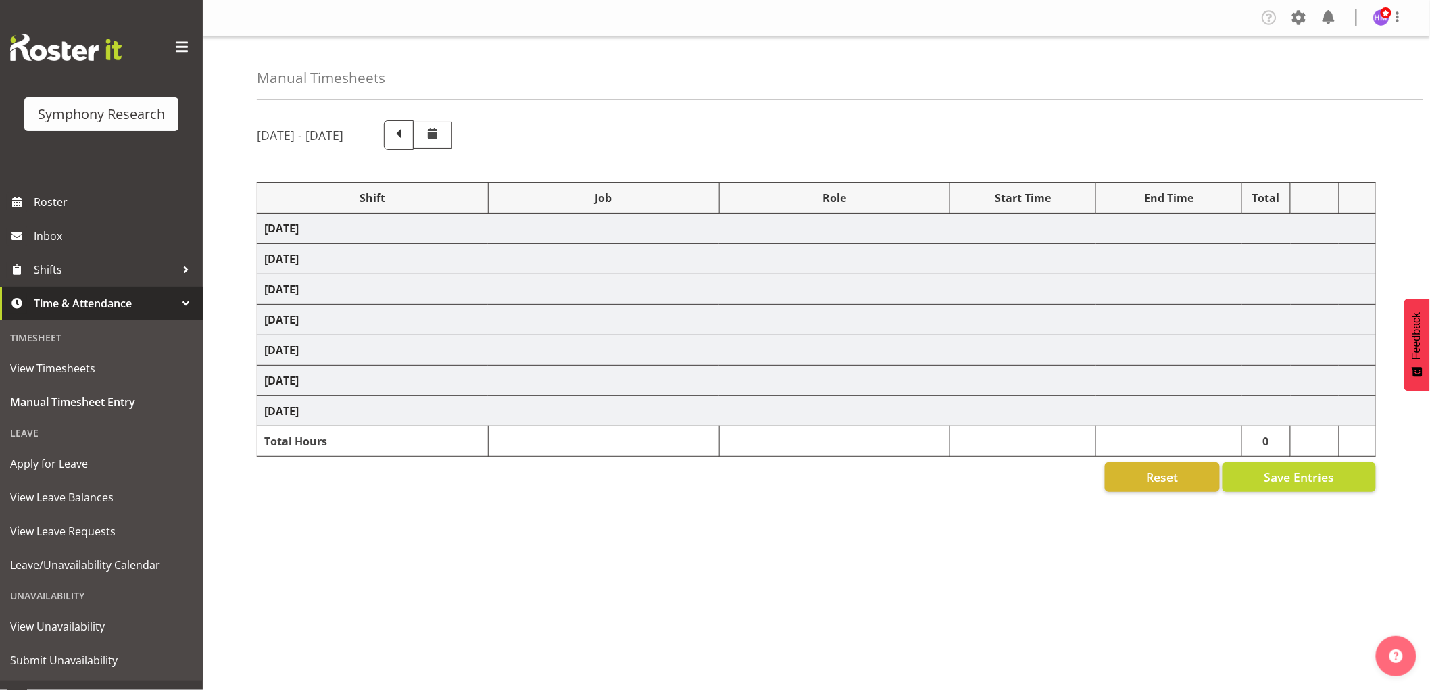
select select "9426"
select select "1607"
select select "10239"
select select "1607"
select select "10420"
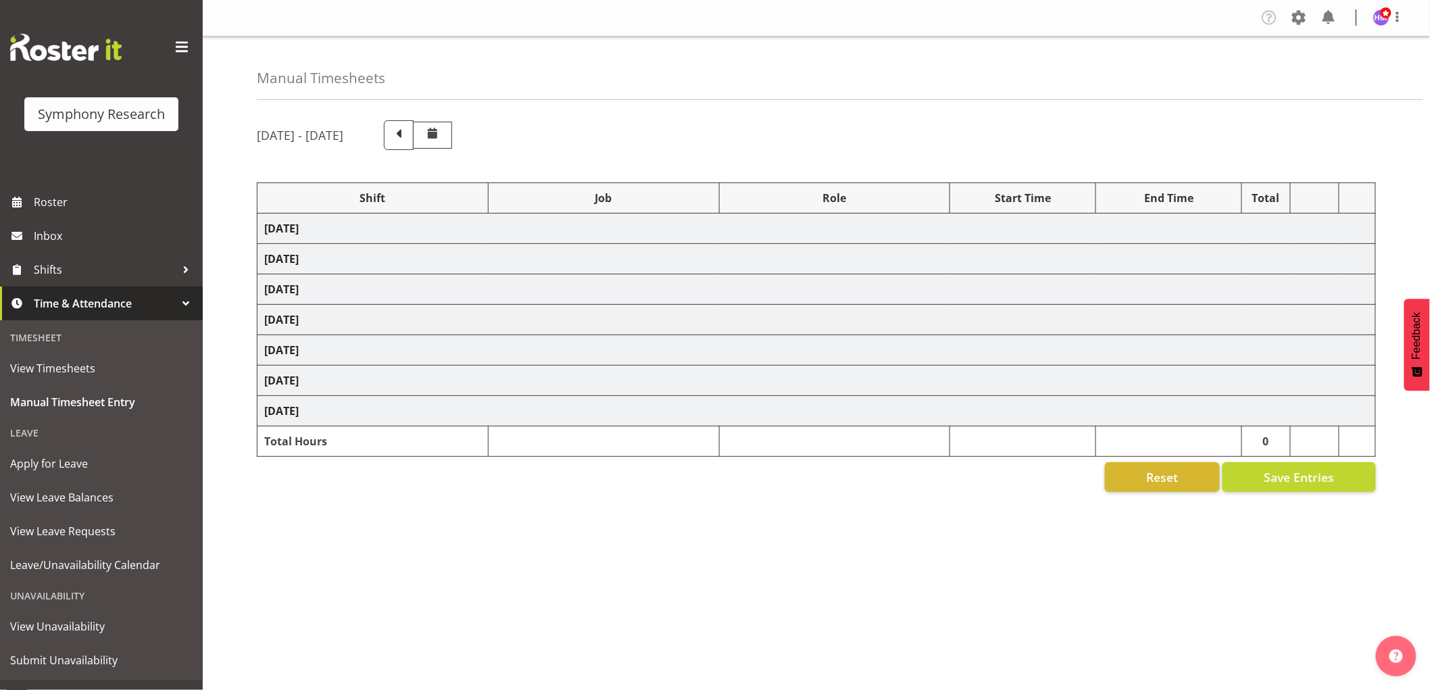
select select "1607"
select select "9636"
select select "1607"
select select "10458"
select select "1607"
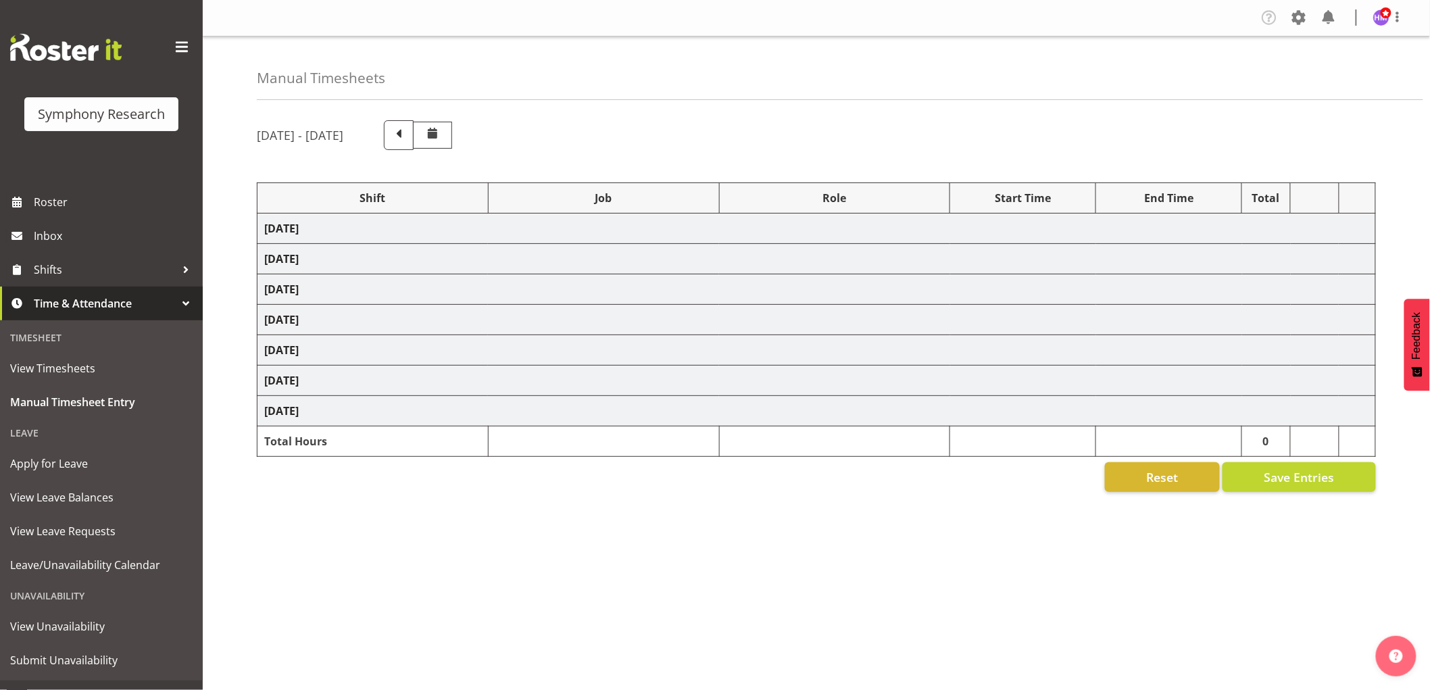
select select "10242"
select select "1607"
select select "2379"
select select "1607"
select select "2379"
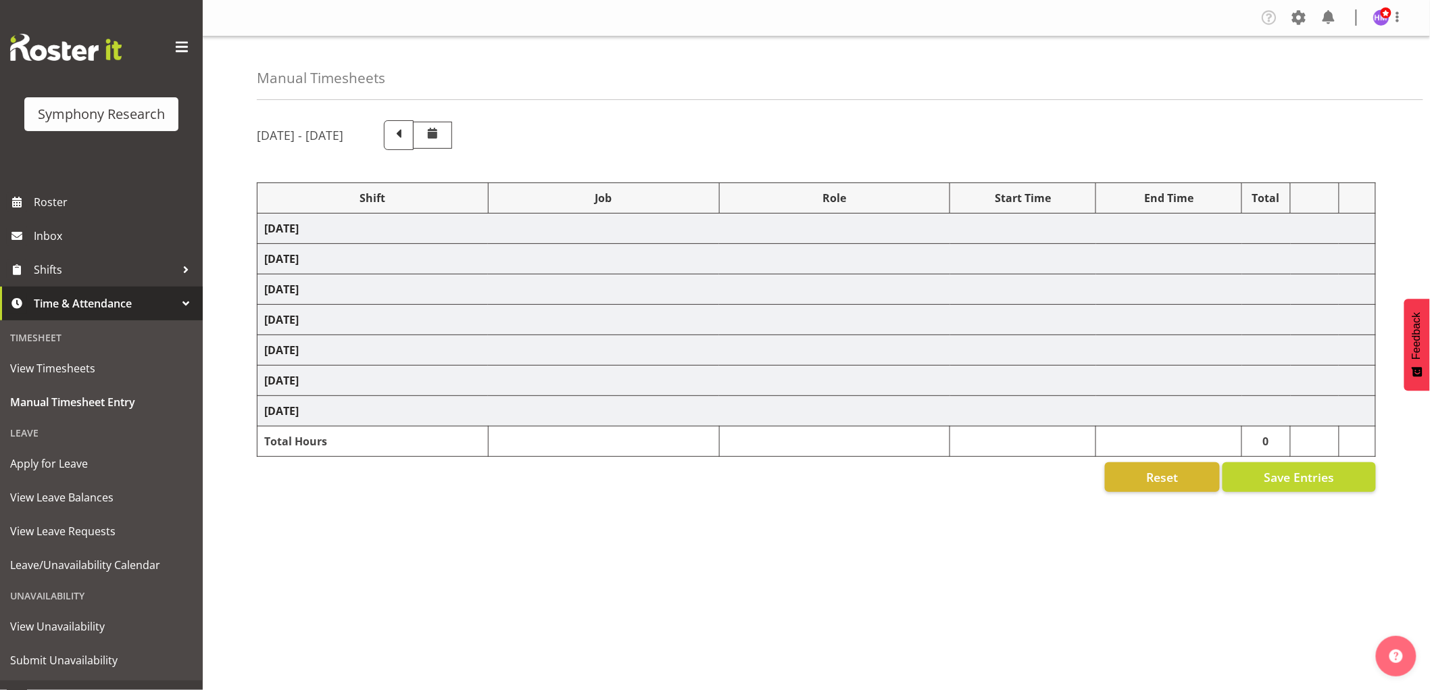
select select "1607"
select select "2379"
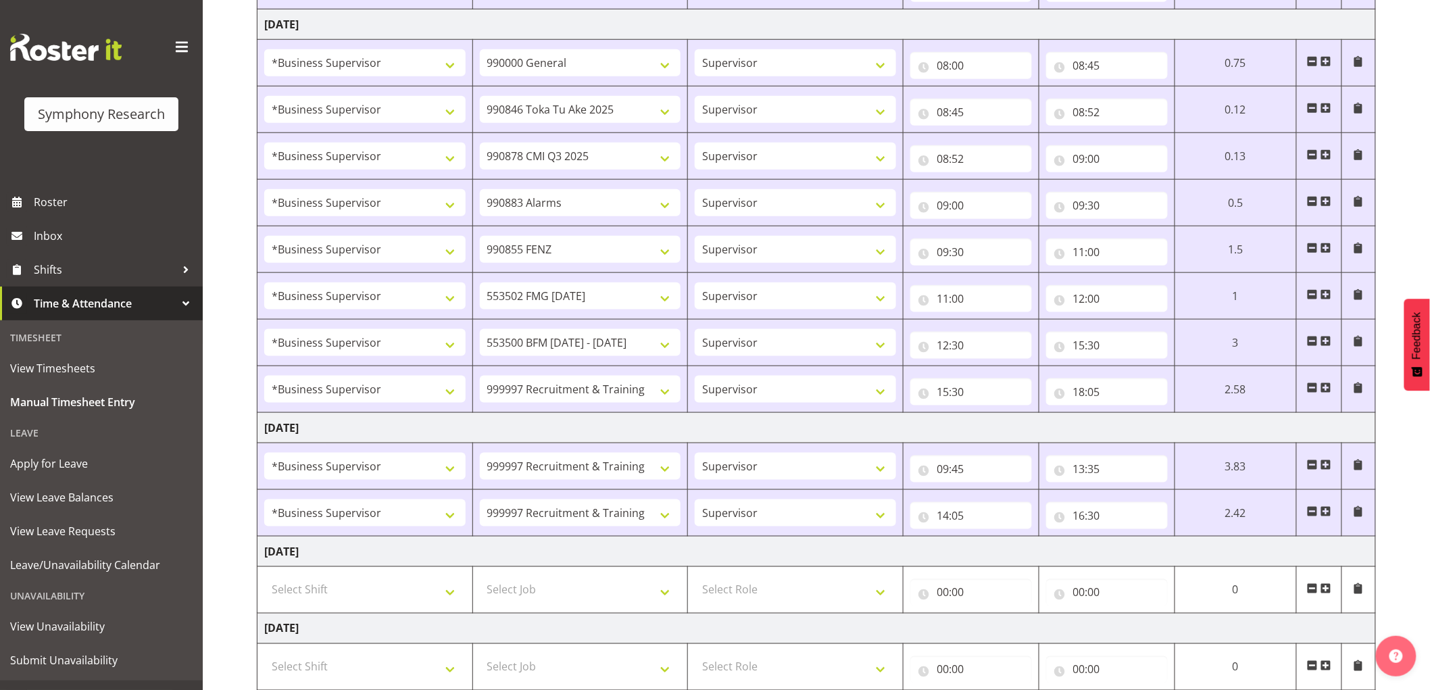
scroll to position [676, 0]
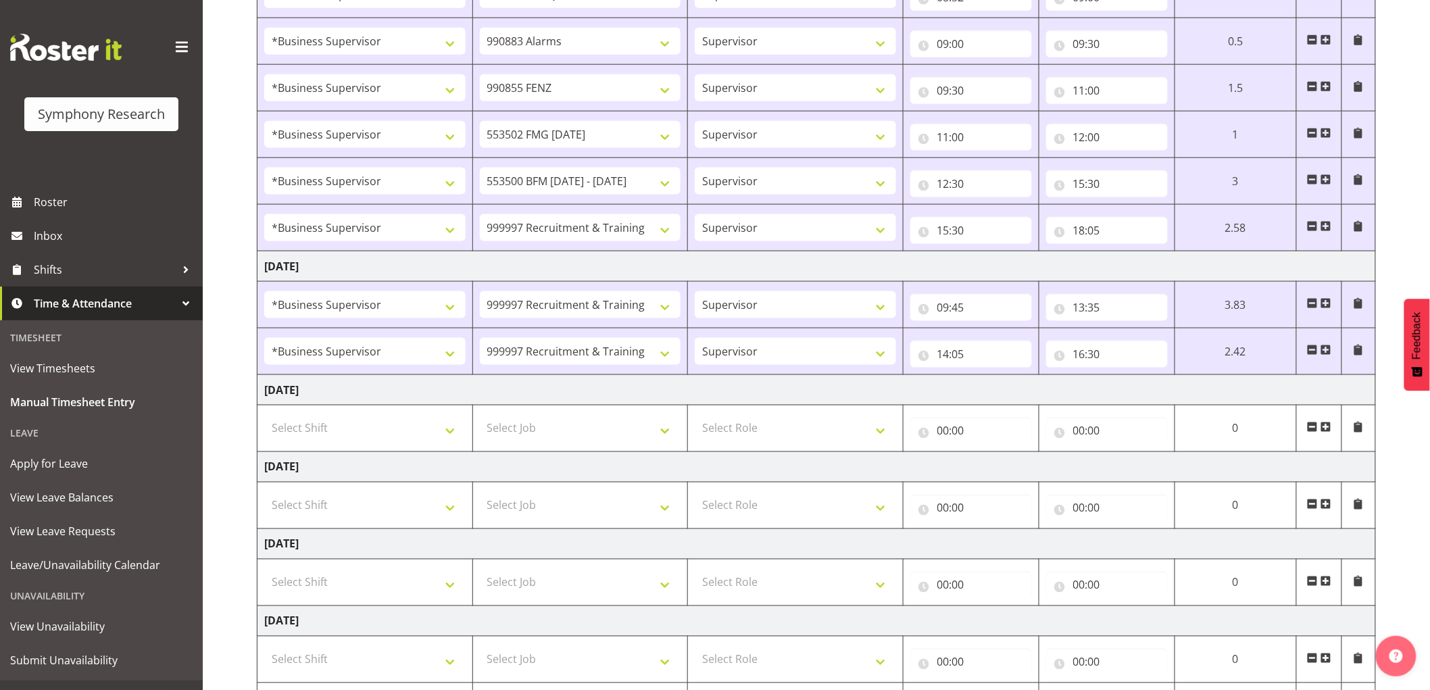
click at [538, 446] on td "Select Job 550060 IF Admin 553492 World Poll Aus Wave 2 Main 2025 553500 BFM Ju…" at bounding box center [580, 428] width 216 height 47
drag, startPoint x: 523, startPoint y: 427, endPoint x: 433, endPoint y: 434, distance: 90.2
click at [523, 427] on select "Select Job 550060 IF Admin 553492 World Poll Aus Wave 2 Main 2025 553500 BFM Ju…" at bounding box center [580, 428] width 201 height 27
click at [367, 434] on select "Select Shift !!Project Briefing (Job to be assigned) !!Weekend Residential (Ros…" at bounding box center [364, 428] width 201 height 27
